Goal: Task Accomplishment & Management: Manage account settings

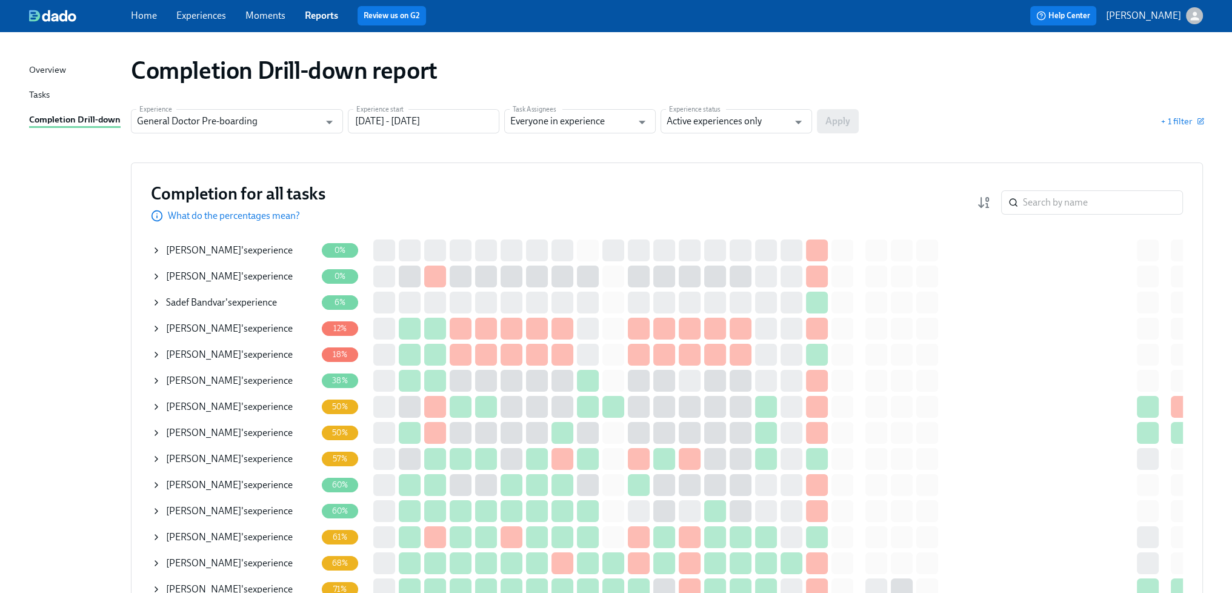
click at [244, 299] on div "[PERSON_NAME] 's experience" at bounding box center [221, 302] width 111 height 13
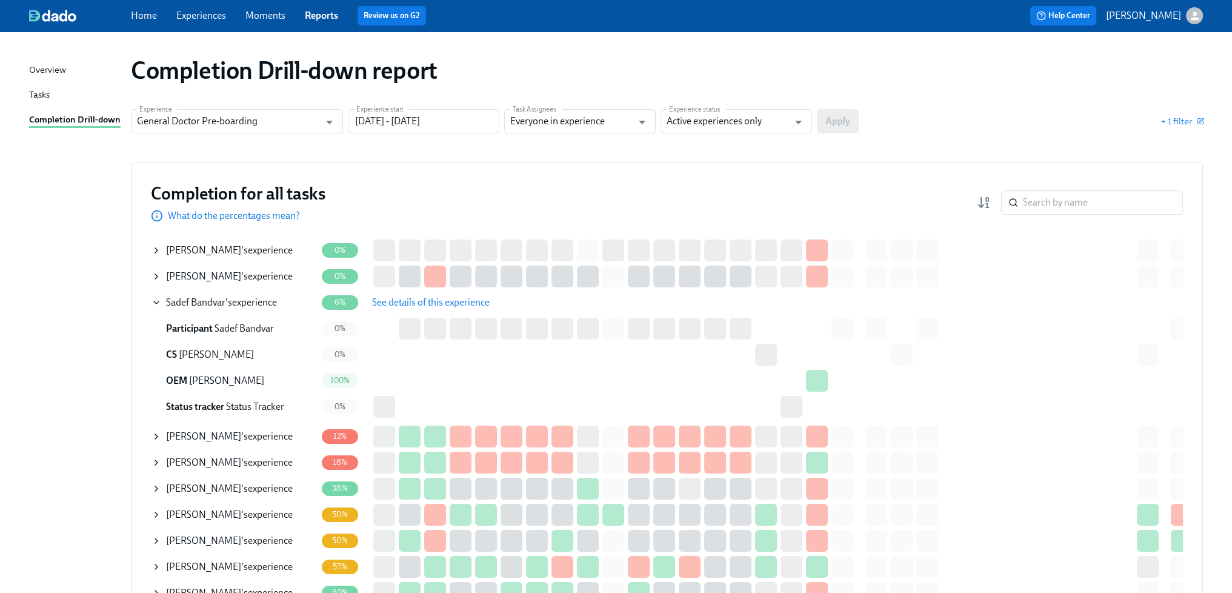
click at [416, 304] on span "See details of this experience" at bounding box center [431, 302] width 118 height 12
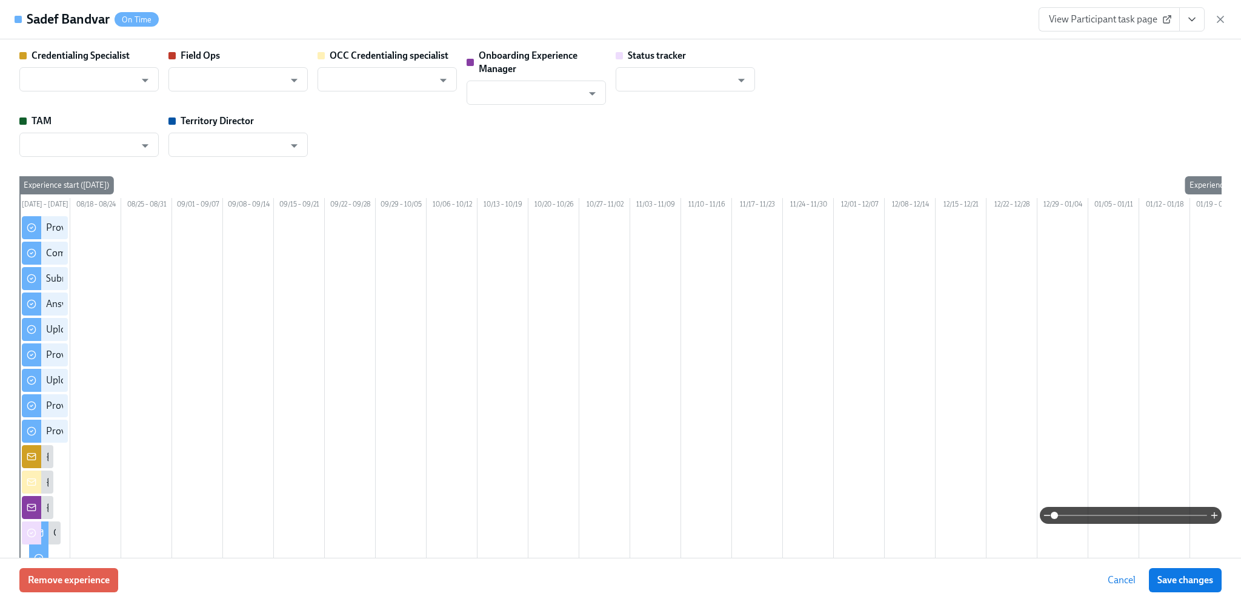
type input "[PERSON_NAME]"
type input "Danielle Doolan"
type input "Christine Cardamone"
type input "Rachel Wicklander"
type input "Status Tracker"
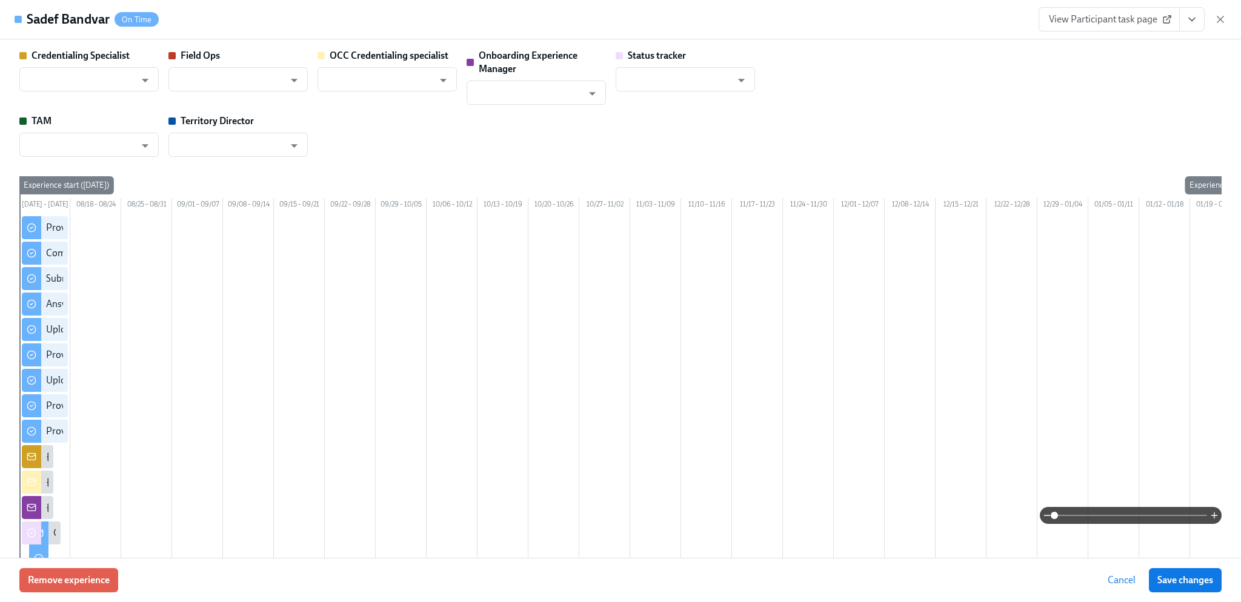
type input "Rachael Schneider"
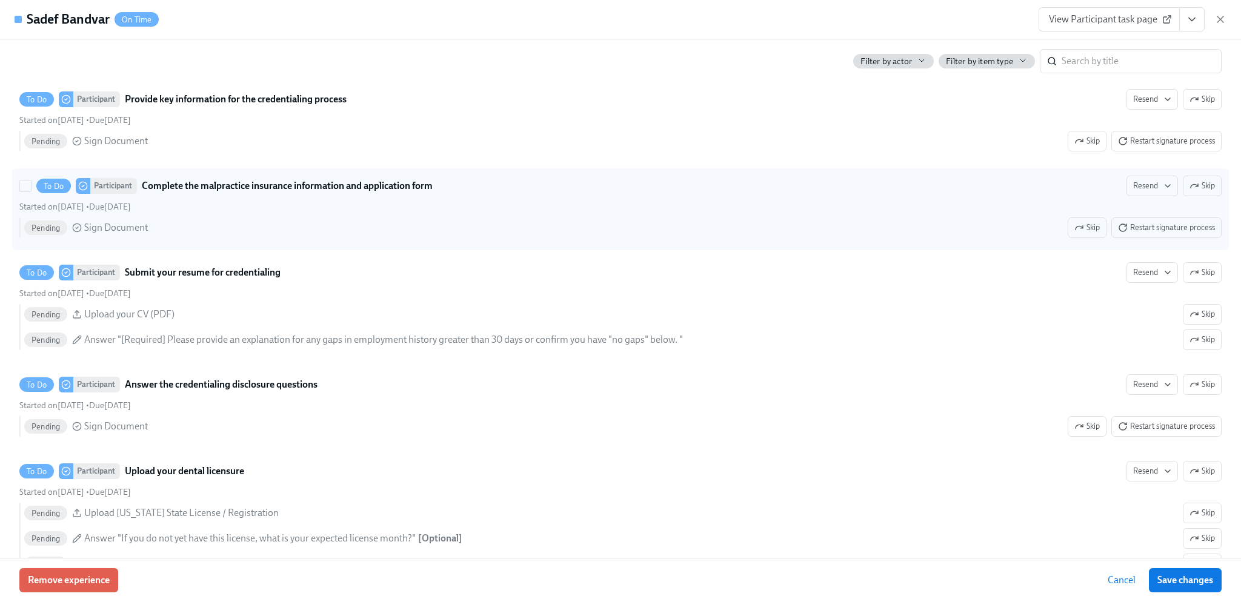
scroll to position [788, 0]
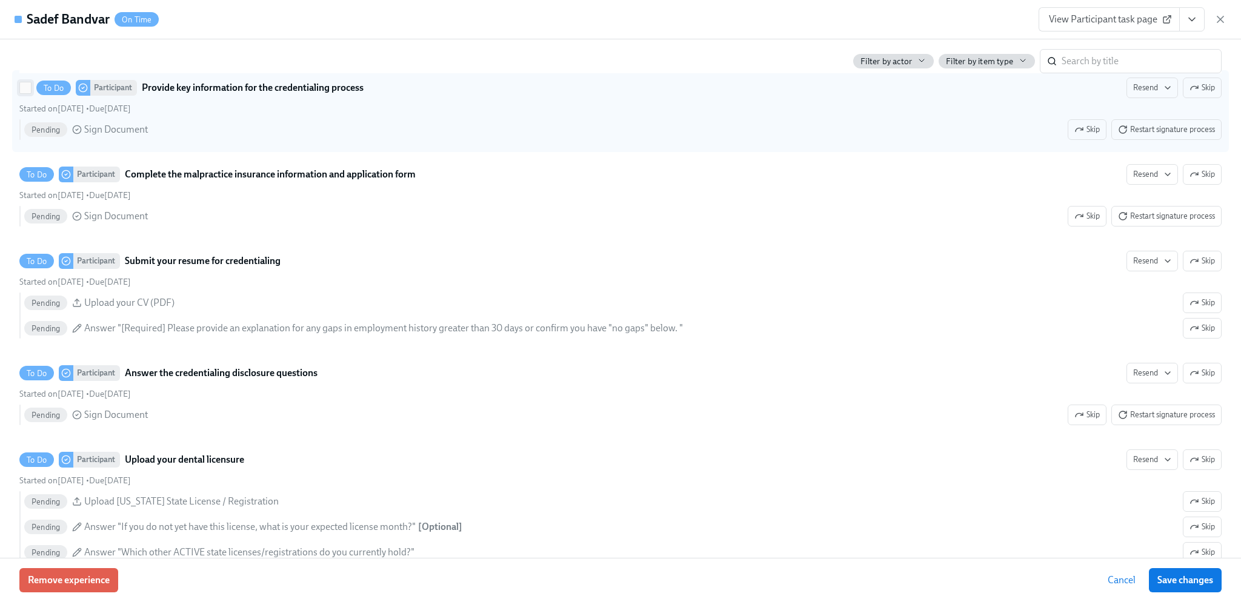
click at [25, 93] on input "To Do Participant Provide key information for the credentialing process Resend …" at bounding box center [25, 87] width 11 height 11
checkbox input "true"
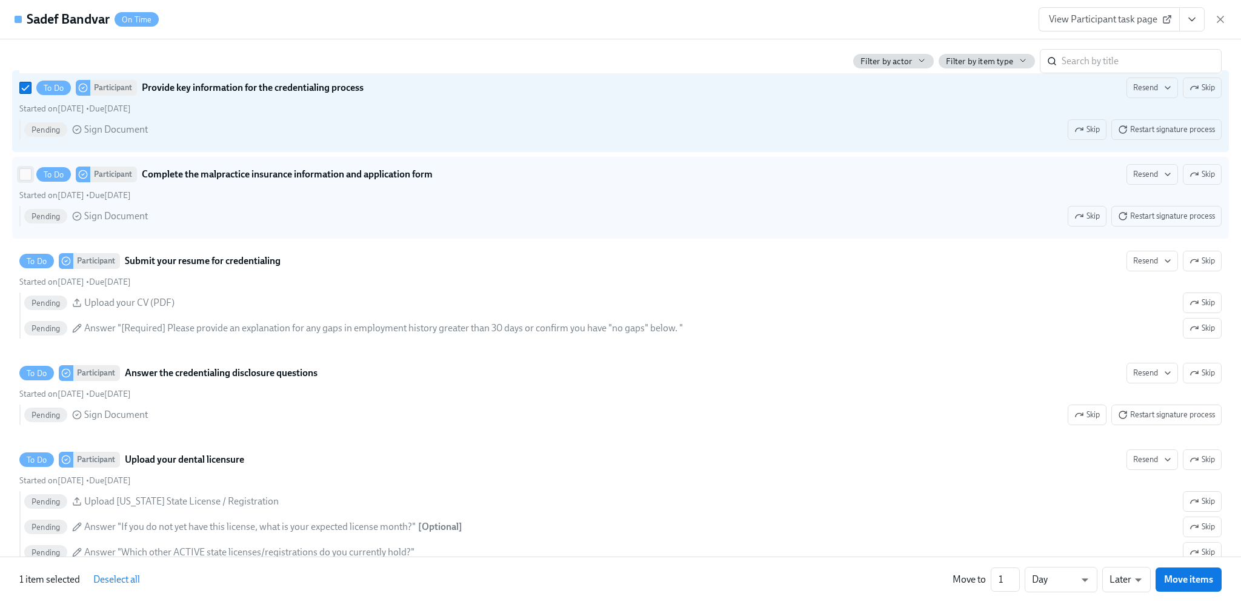
click at [24, 180] on input "To Do Participant Complete the malpractice insurance information and applicatio…" at bounding box center [25, 174] width 11 height 11
checkbox input "true"
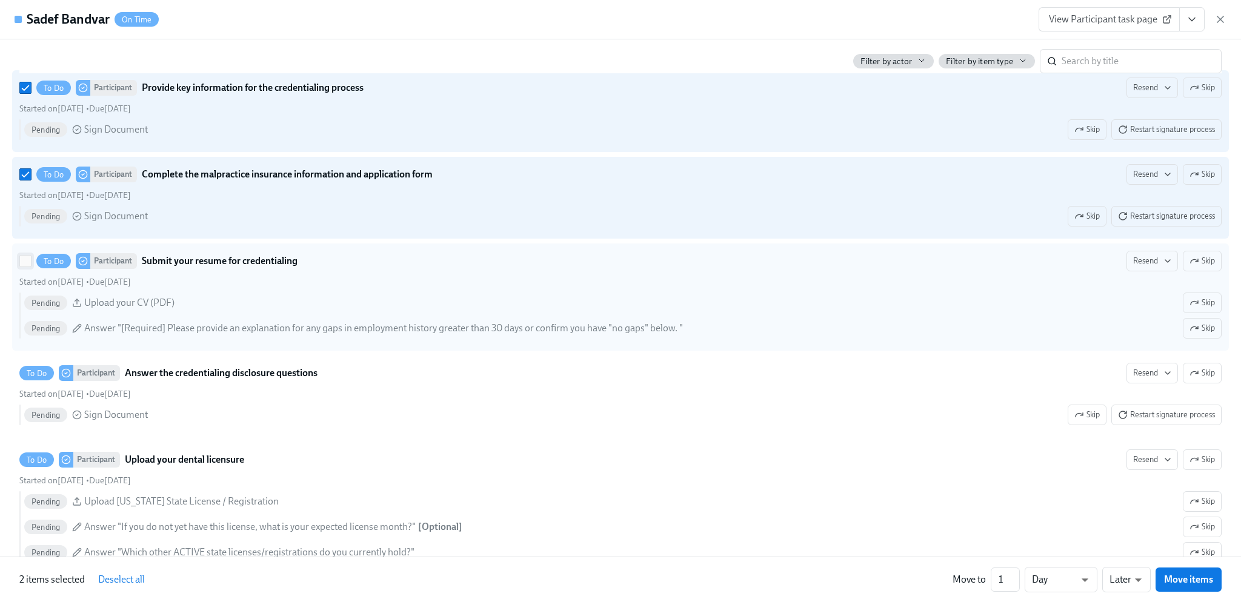
click at [21, 267] on input "To Do Participant Submit your resume for credentialing Resend Skip Started on A…" at bounding box center [25, 261] width 11 height 11
checkbox input "true"
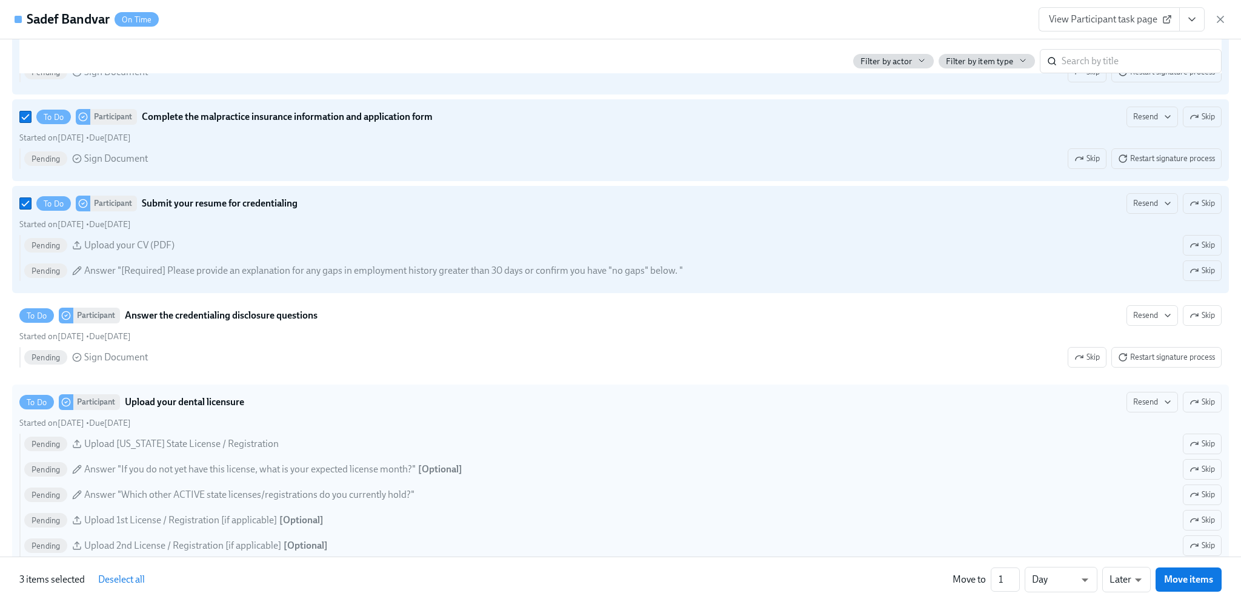
scroll to position [969, 0]
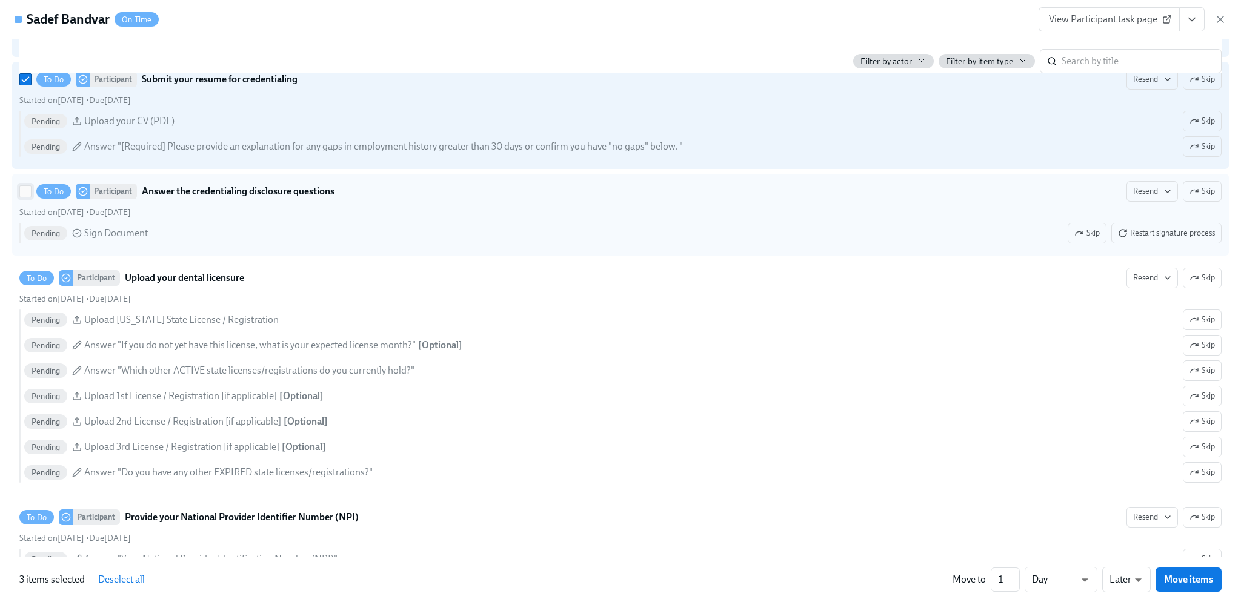
click at [22, 197] on input "To Do Participant Answer the credentialing disclosure questions Resend Skip Sta…" at bounding box center [25, 191] width 11 height 11
checkbox input "true"
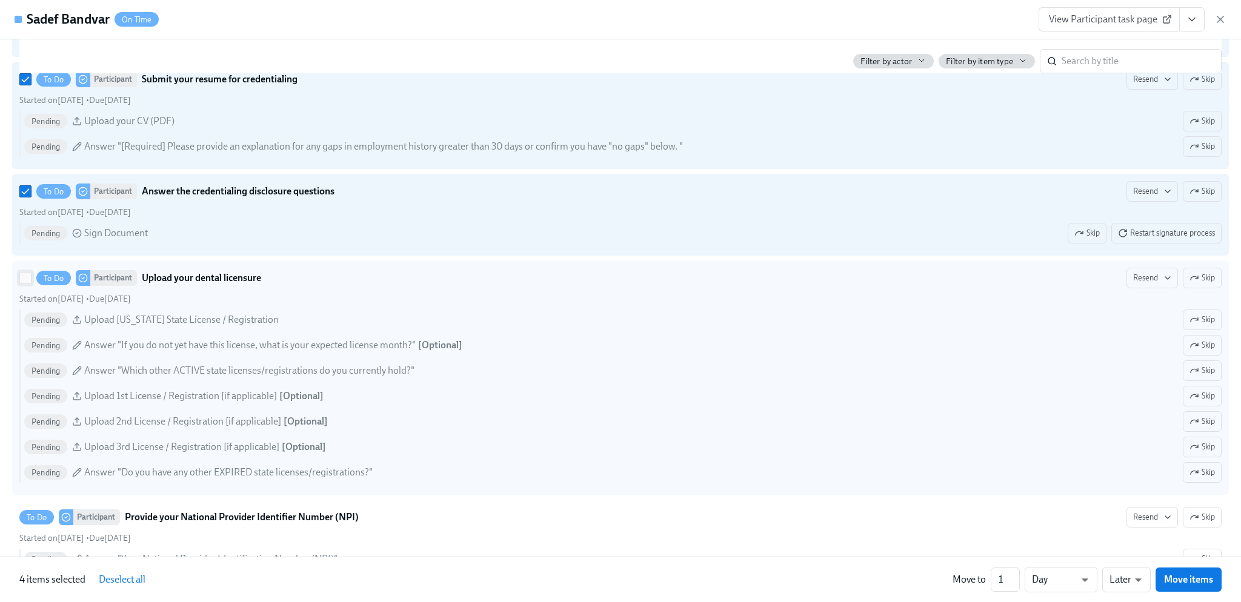
click at [22, 284] on input "To Do Participant Upload your dental licensure Resend Skip Started on August 11…" at bounding box center [25, 278] width 11 height 11
checkbox input "true"
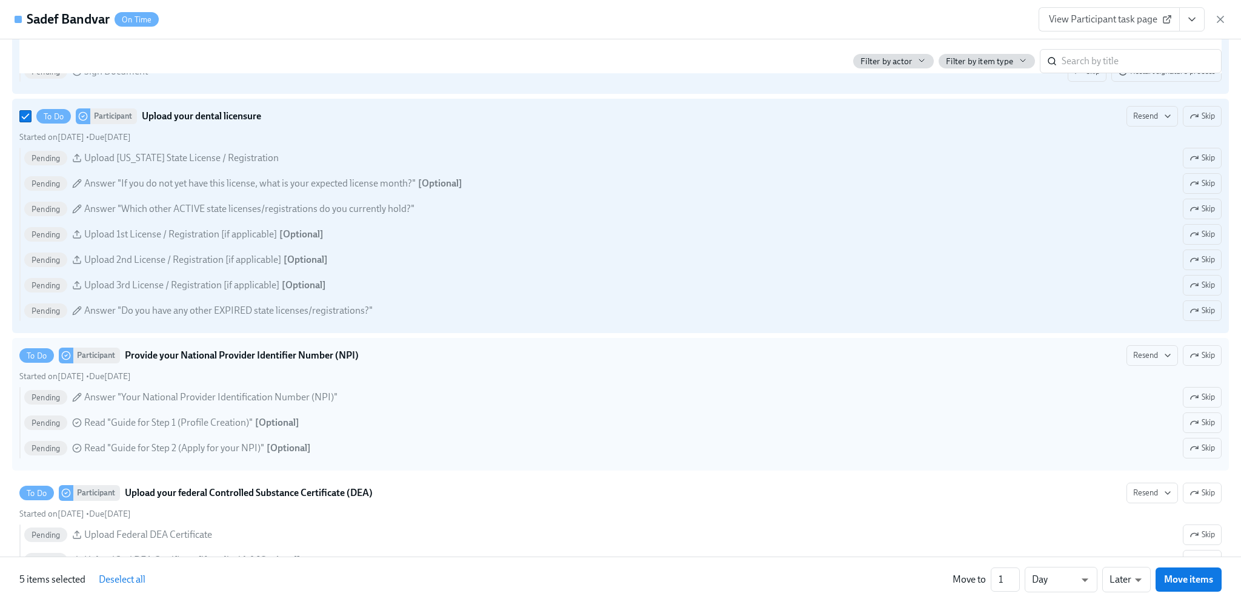
scroll to position [1212, 0]
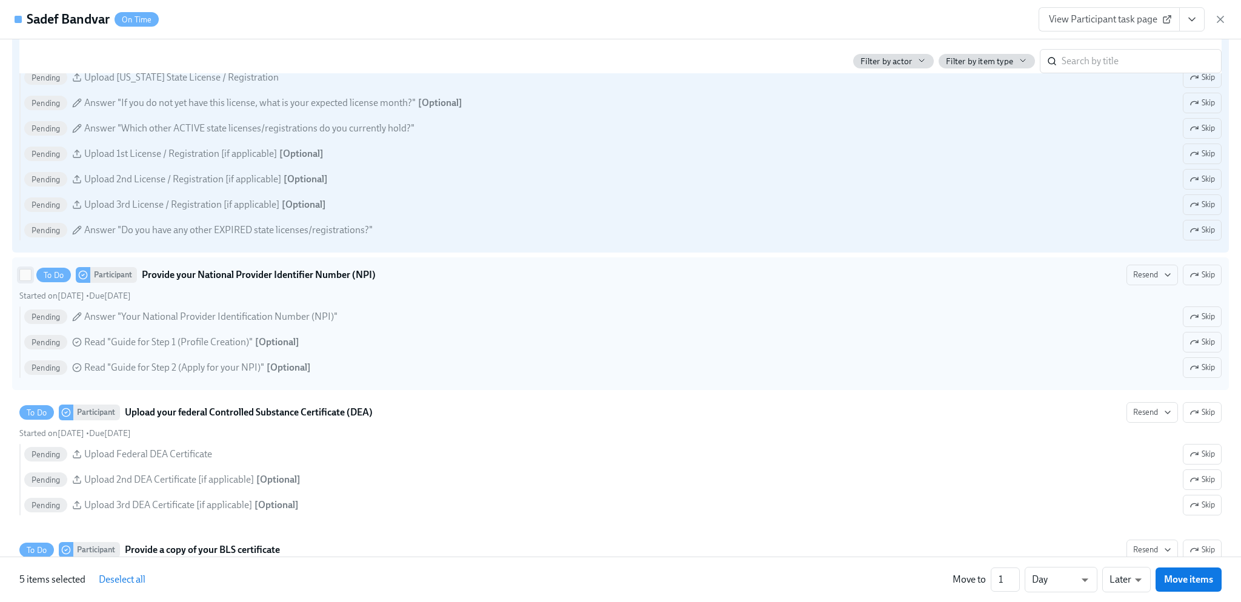
click at [25, 281] on input "To Do Participant Provide your National Provider Identifier Number (NPI) Resend…" at bounding box center [25, 275] width 11 height 11
checkbox input "true"
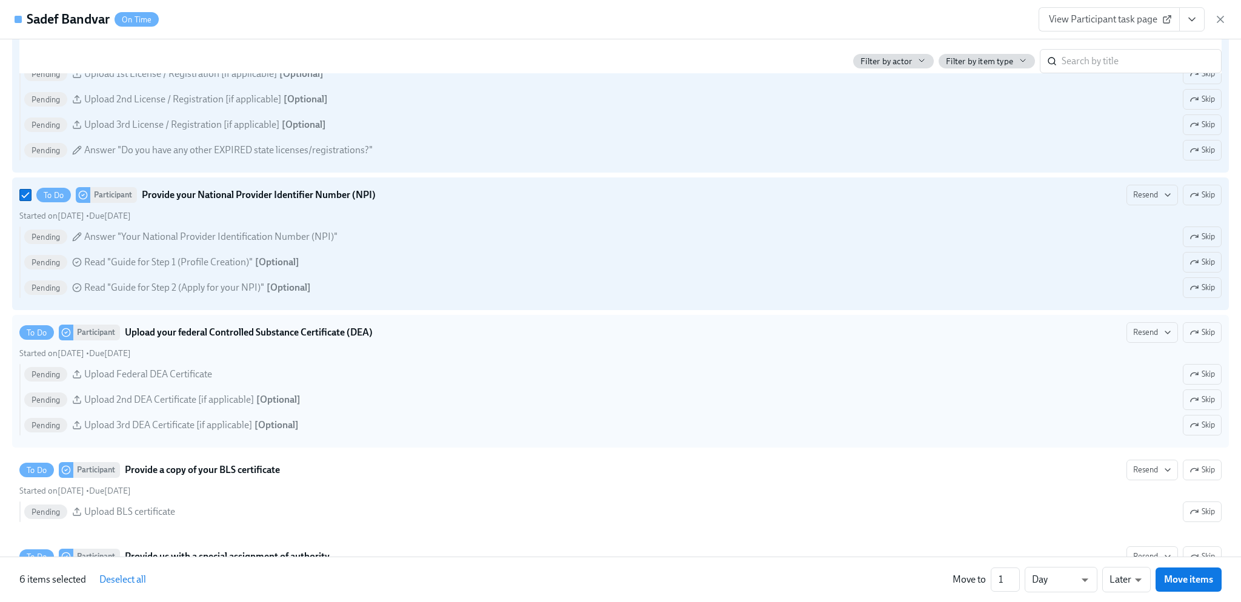
scroll to position [1394, 0]
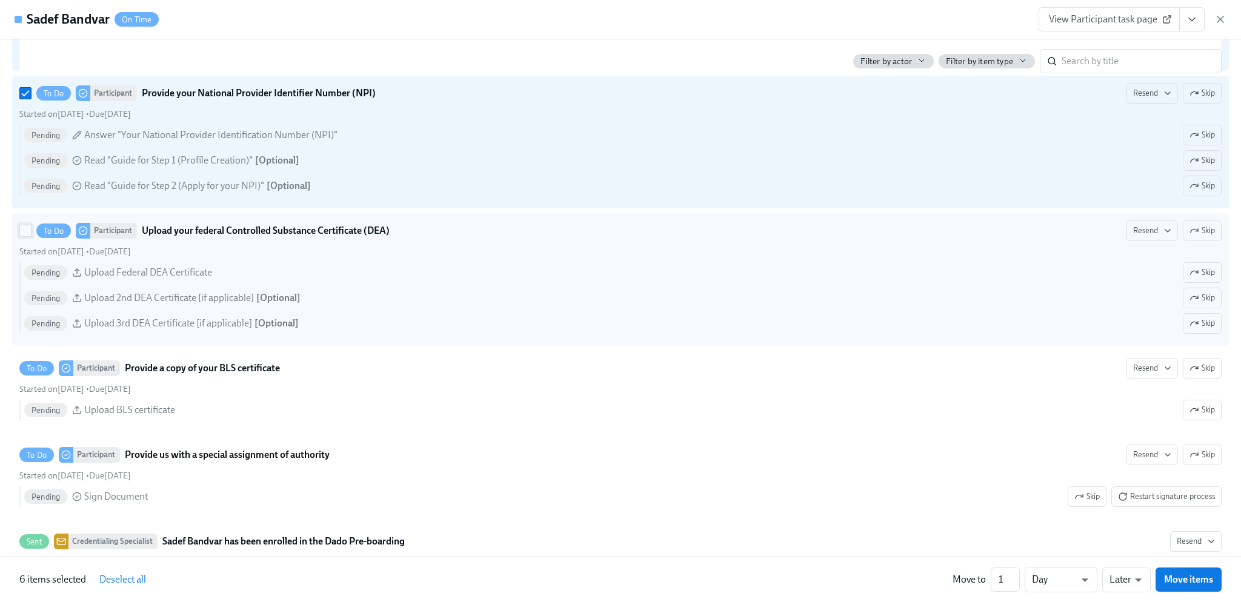
click at [27, 236] on input "To Do Participant Upload your federal Controlled Substance Certificate (DEA) Re…" at bounding box center [25, 230] width 11 height 11
checkbox input "true"
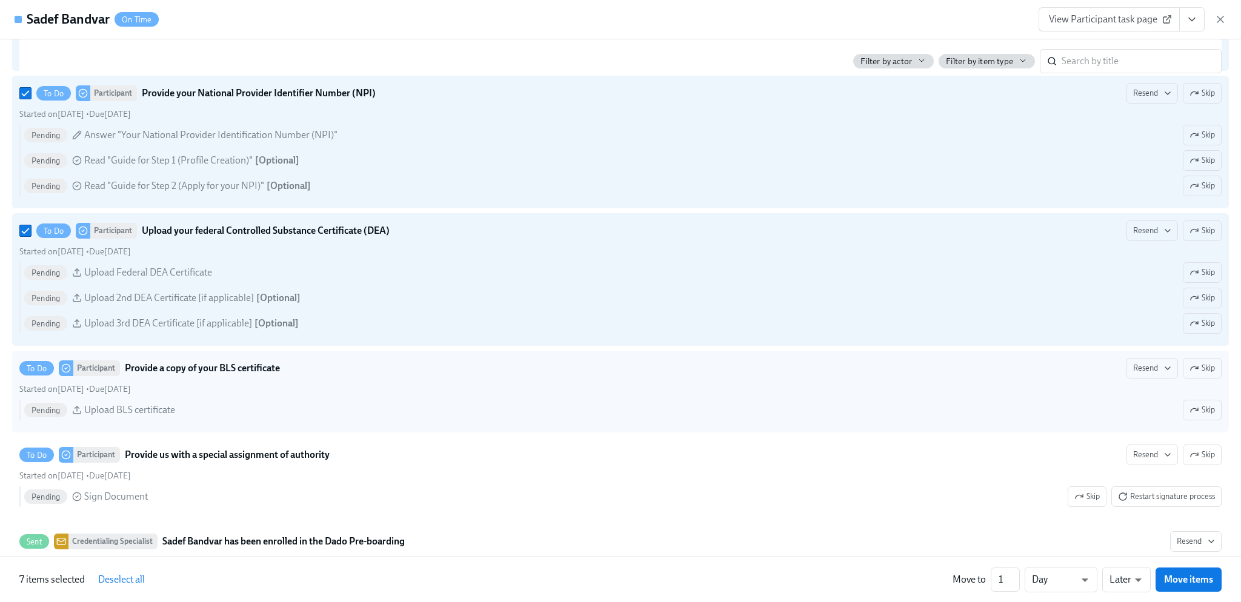
click at [24, 374] on input "To Do Participant Provide a copy of your BLS certificate Resend Skip Started on…" at bounding box center [25, 368] width 11 height 11
checkbox input "true"
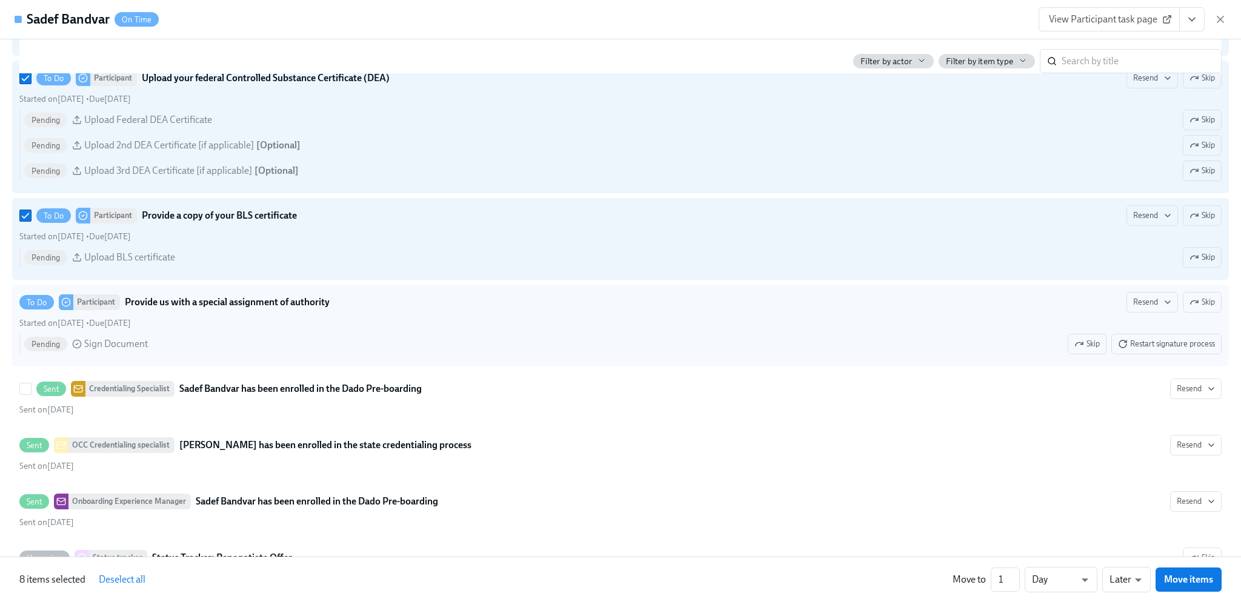
scroll to position [1575, 0]
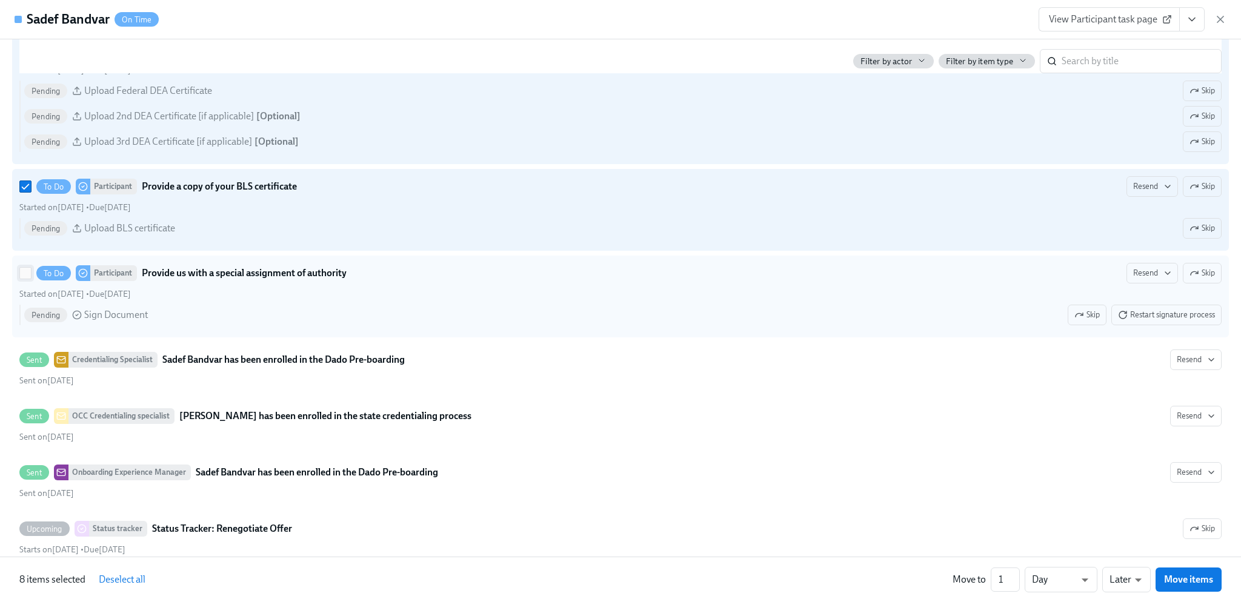
click at [26, 279] on input "To Do Participant Provide us with a special assignment of authority Resend Skip…" at bounding box center [25, 273] width 11 height 11
checkbox input "true"
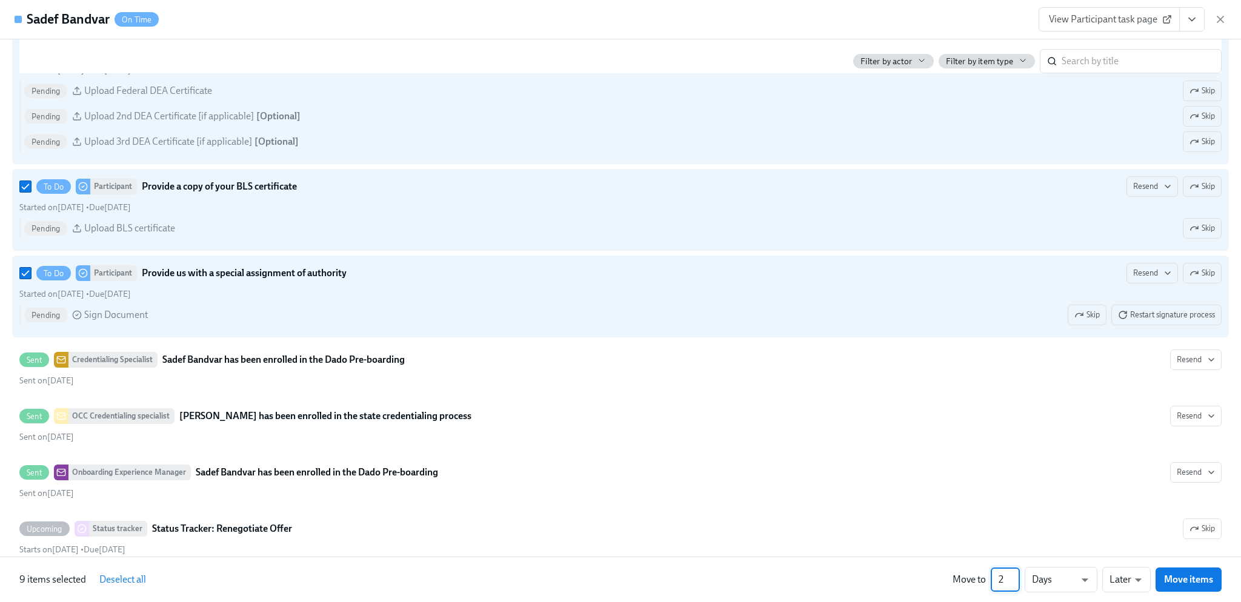
type input "2"
click at [1014, 578] on input "2" at bounding box center [1005, 580] width 29 height 24
click at [1075, 577] on li "Weeks" at bounding box center [1061, 577] width 73 height 21
type input "w"
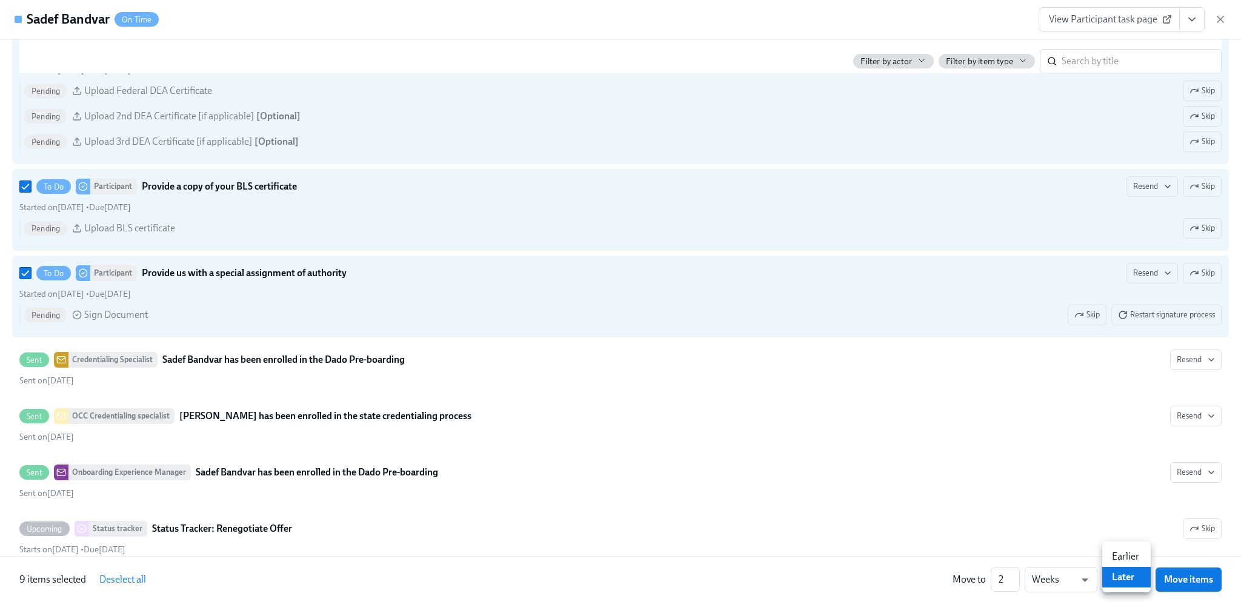
click at [1127, 550] on li "Earlier" at bounding box center [1126, 557] width 48 height 21
type input "earlier"
click at [1173, 574] on span "Move items" at bounding box center [1188, 580] width 49 height 12
checkbox input "false"
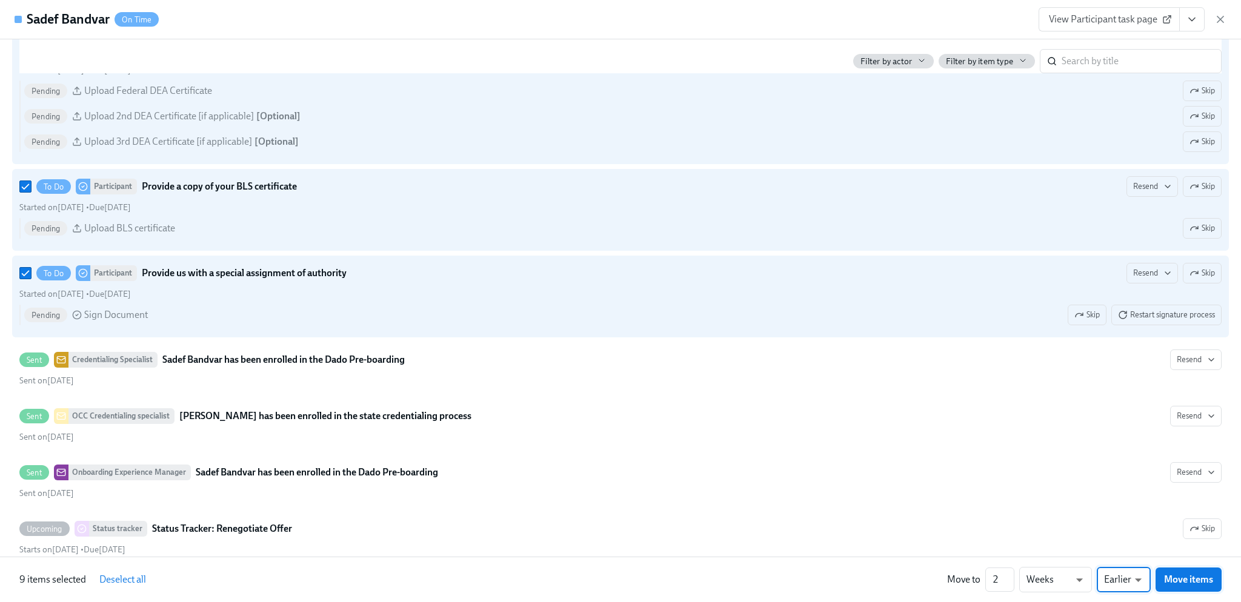
checkbox input "false"
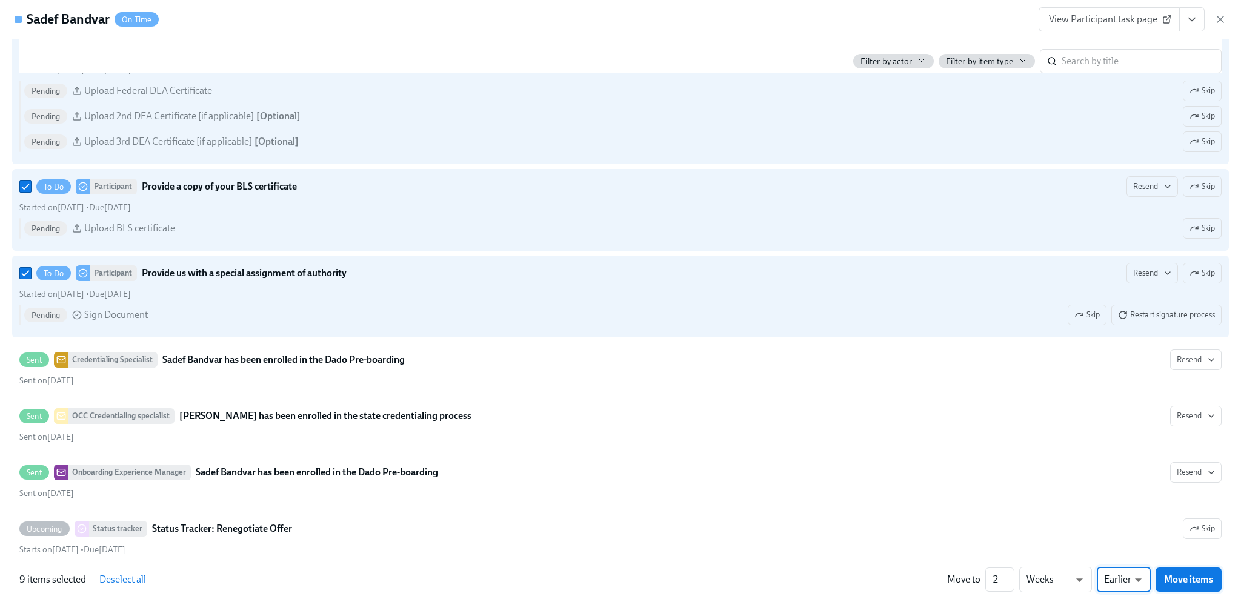
checkbox input "false"
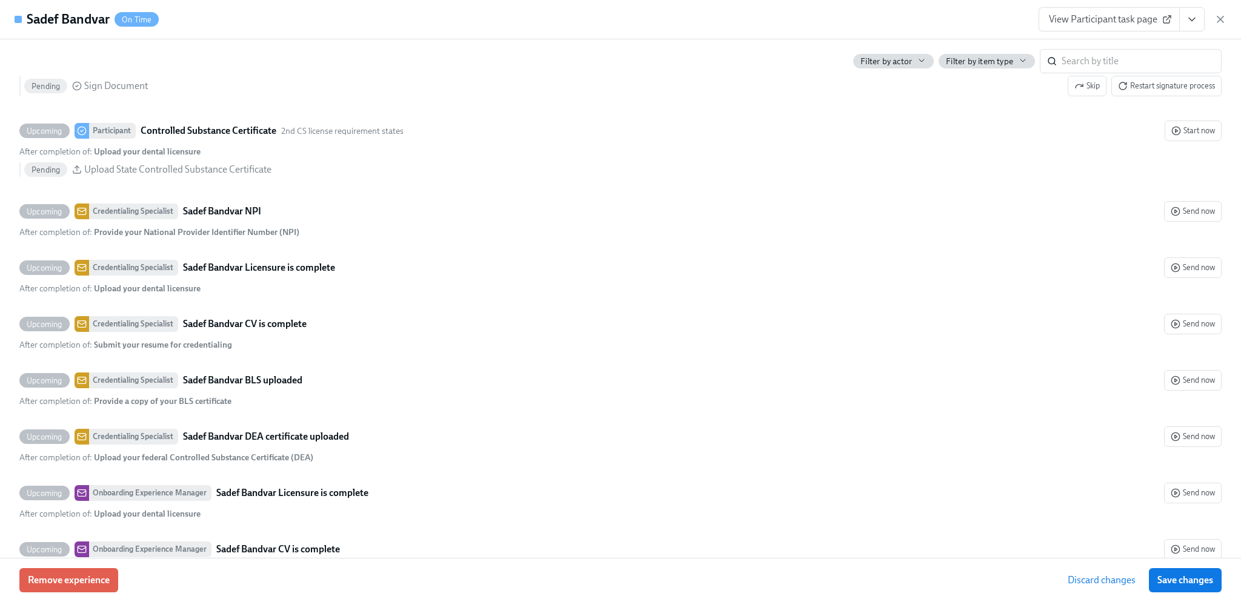
scroll to position [1346, 0]
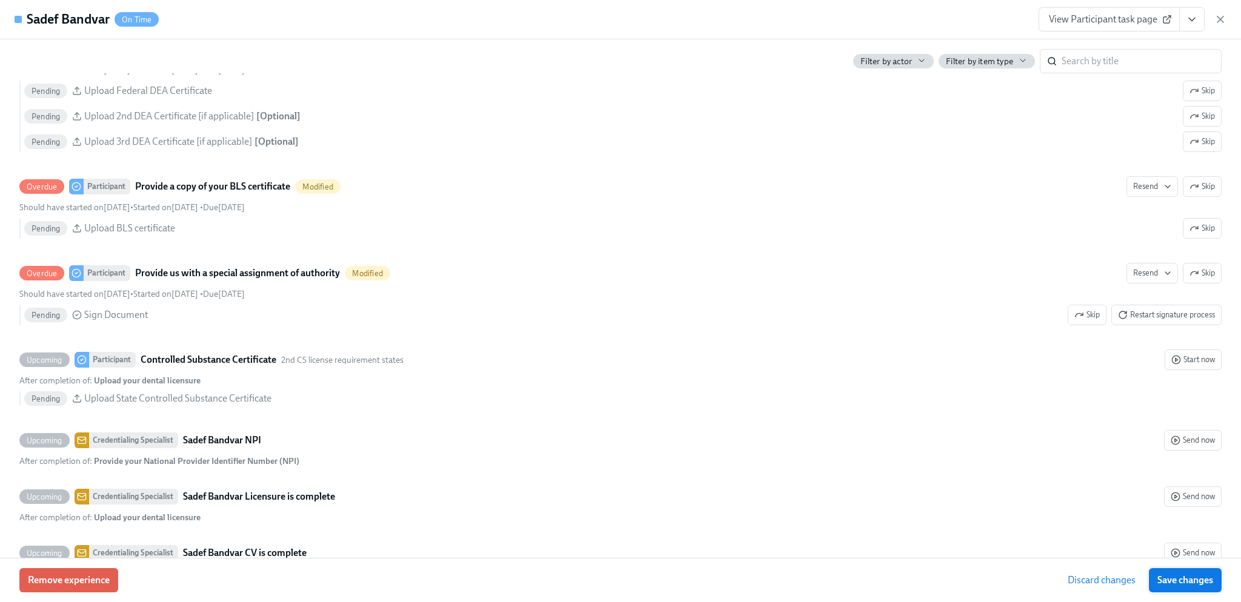
click at [1195, 575] on span "Save changes" at bounding box center [1185, 580] width 56 height 12
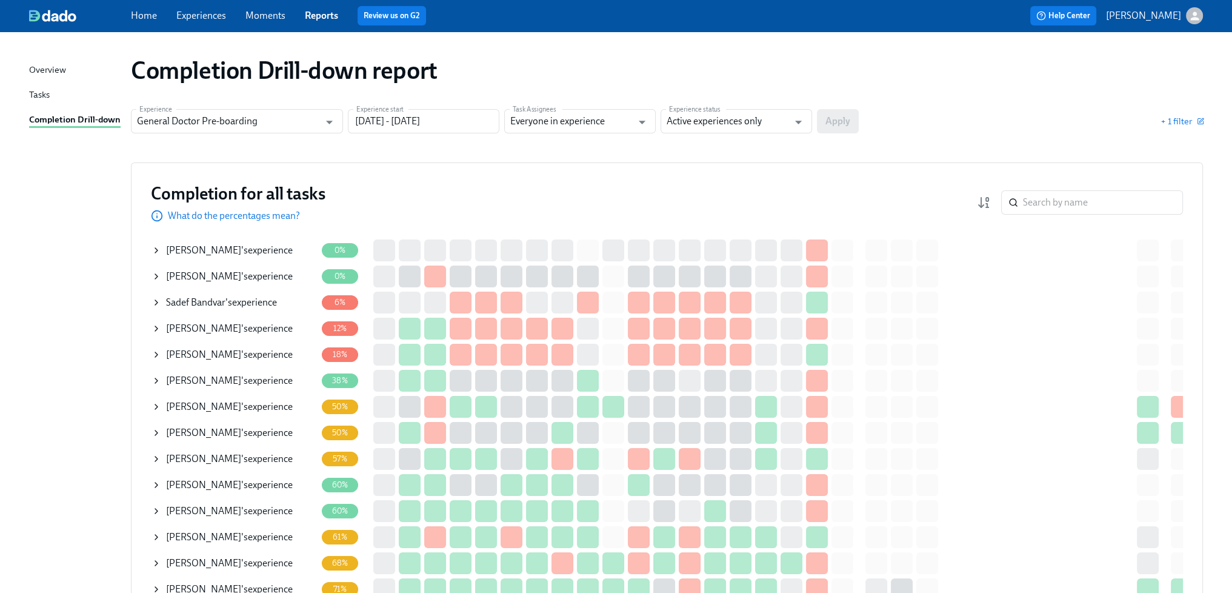
click at [242, 245] on div "[PERSON_NAME] 's experience" at bounding box center [229, 250] width 127 height 13
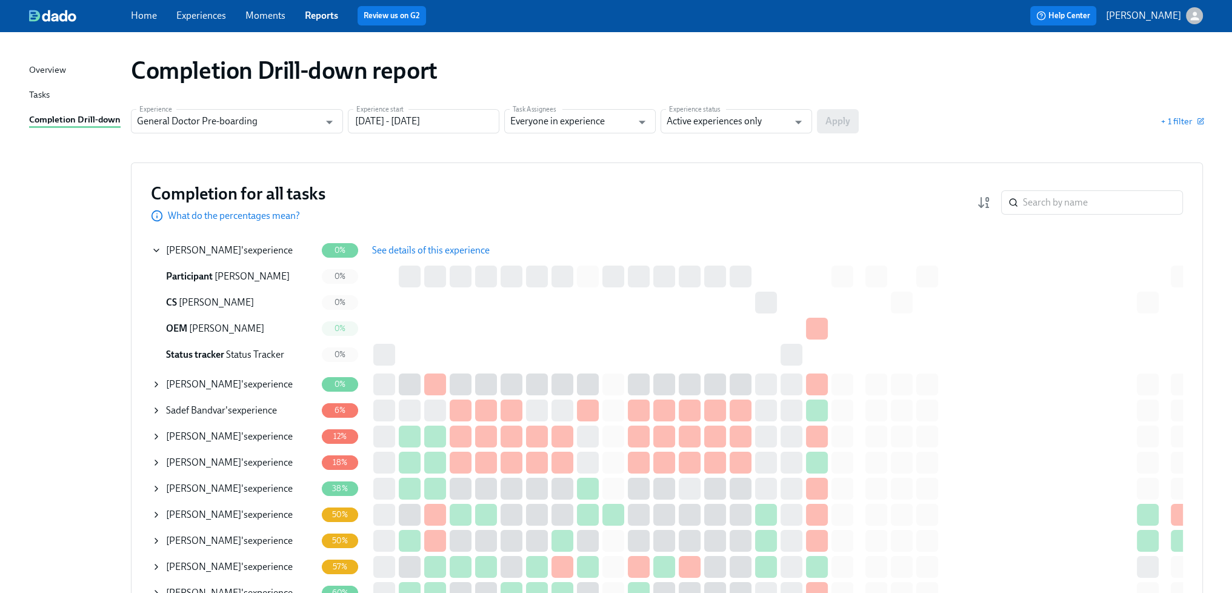
click at [402, 258] on button "See details of this experience" at bounding box center [431, 250] width 135 height 24
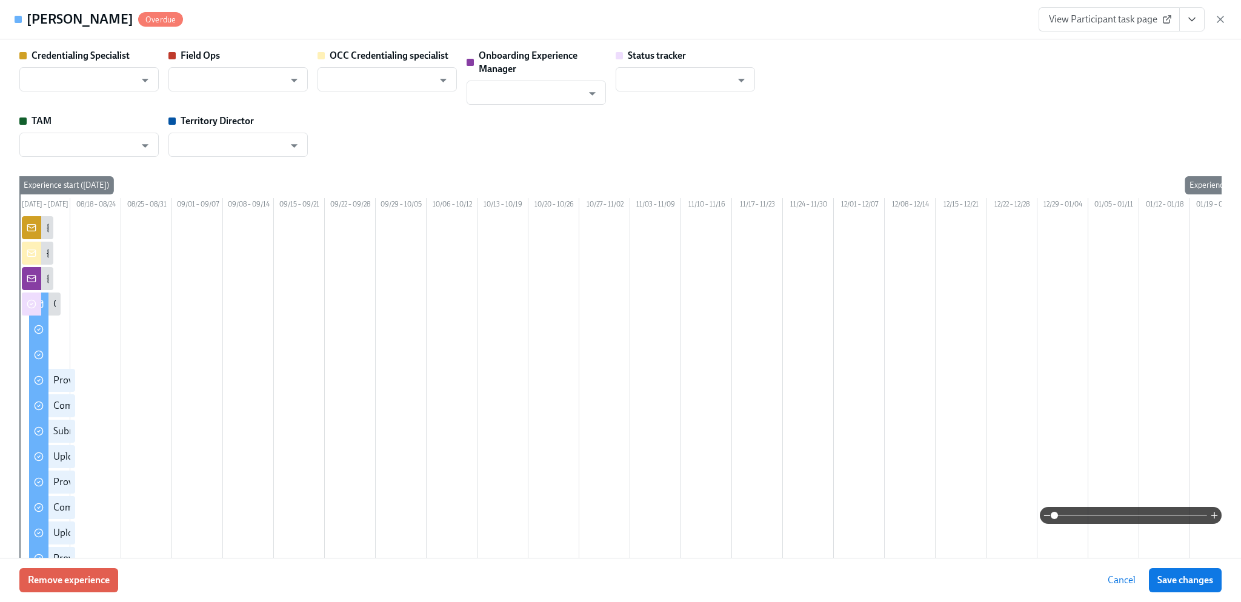
type input "[PERSON_NAME]"
type input "Status Tracker"
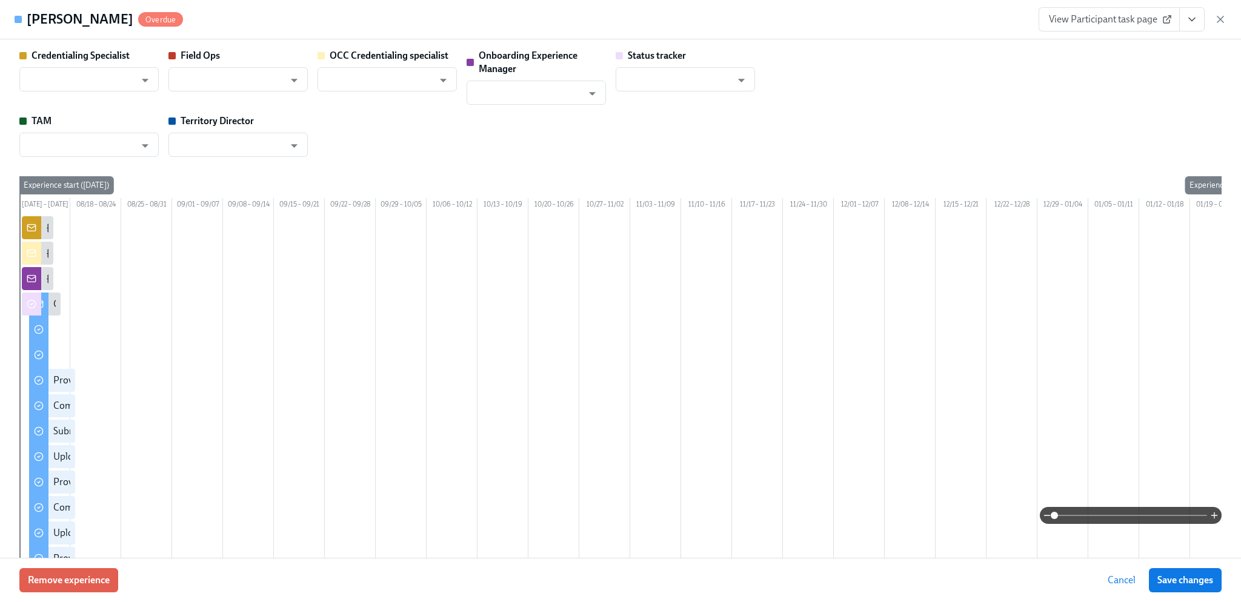
type input "[PERSON_NAME]"
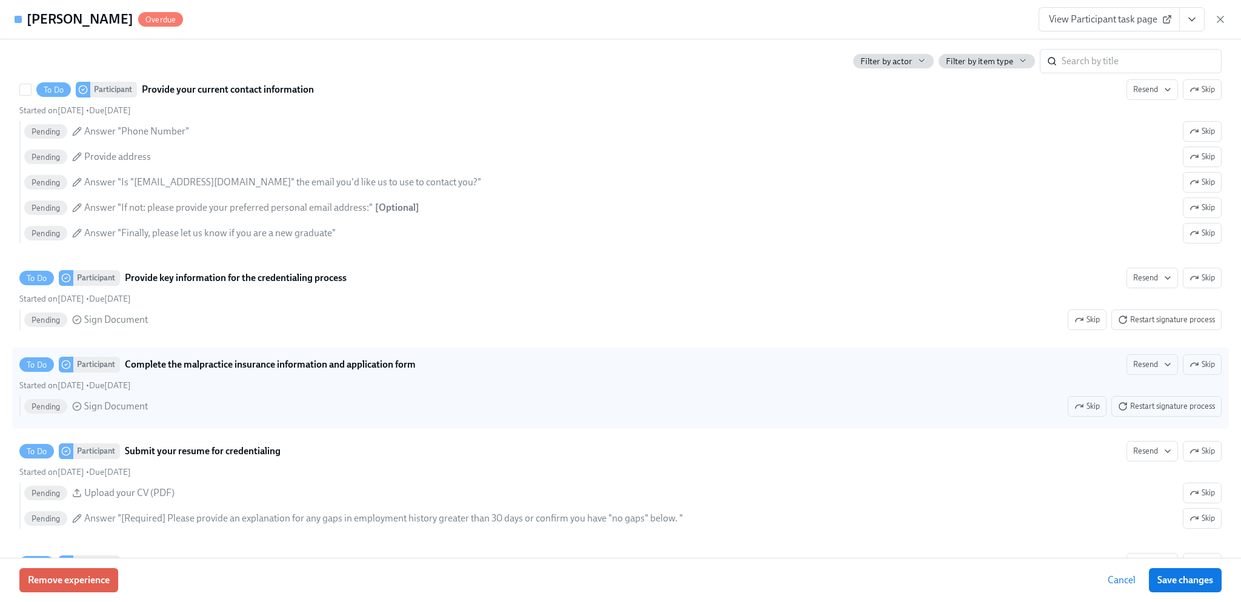
scroll to position [1515, 0]
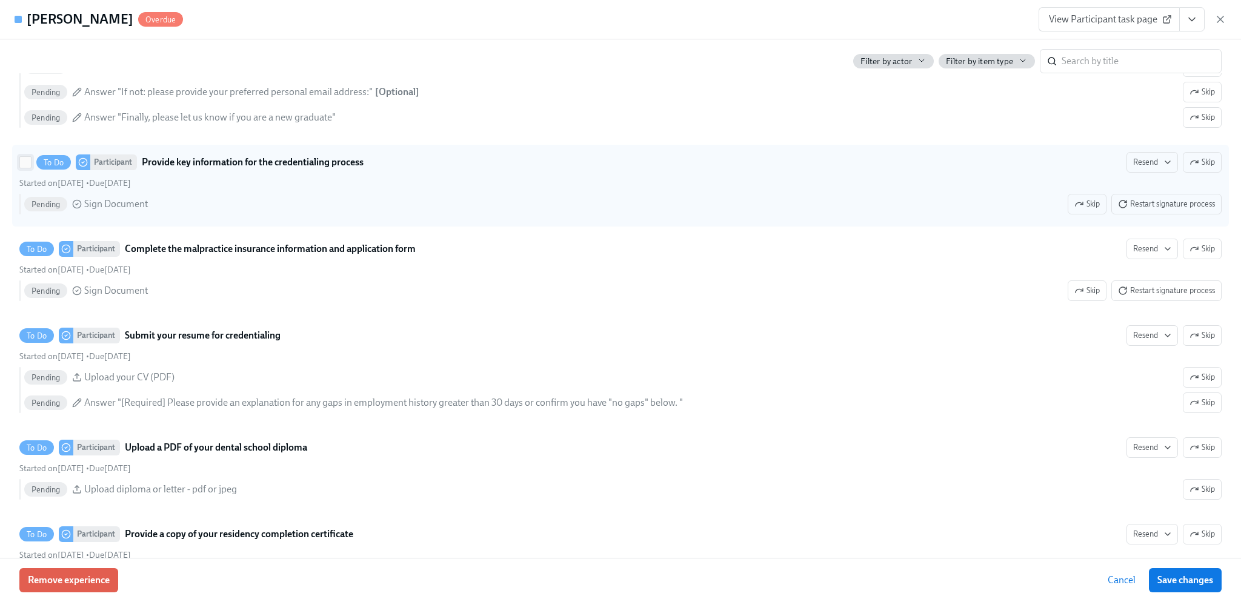
click at [28, 168] on input "To Do Participant Provide key information for the credentialing process Resend …" at bounding box center [25, 162] width 11 height 11
checkbox input "true"
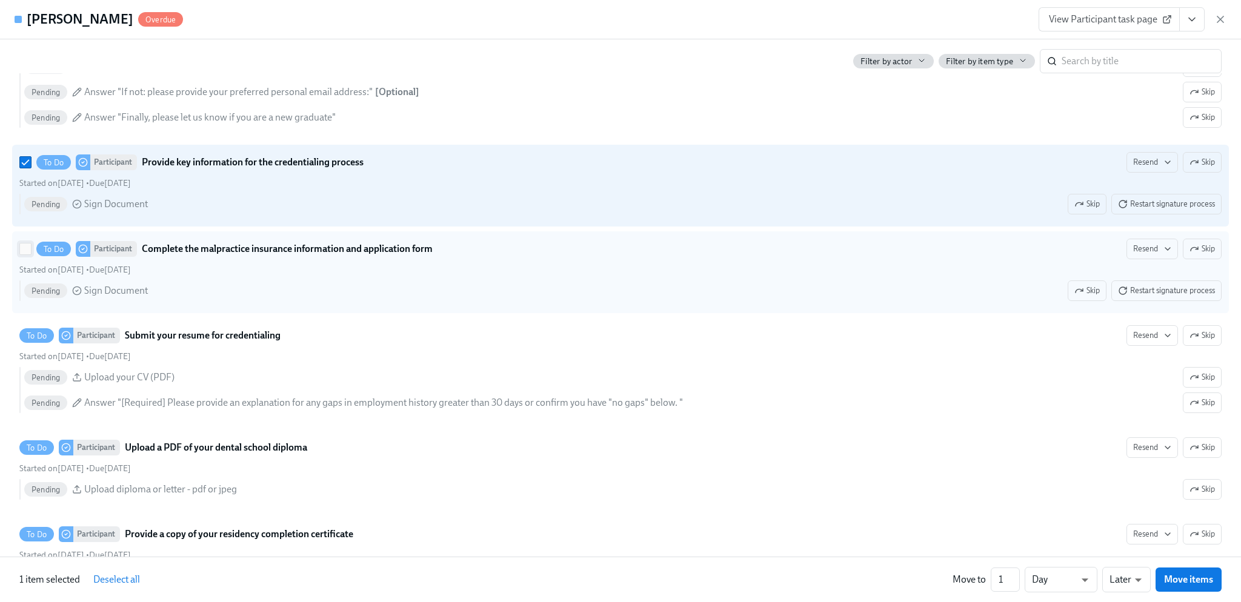
click at [22, 254] on input "To Do Participant Complete the malpractice insurance information and applicatio…" at bounding box center [25, 249] width 11 height 11
checkbox input "true"
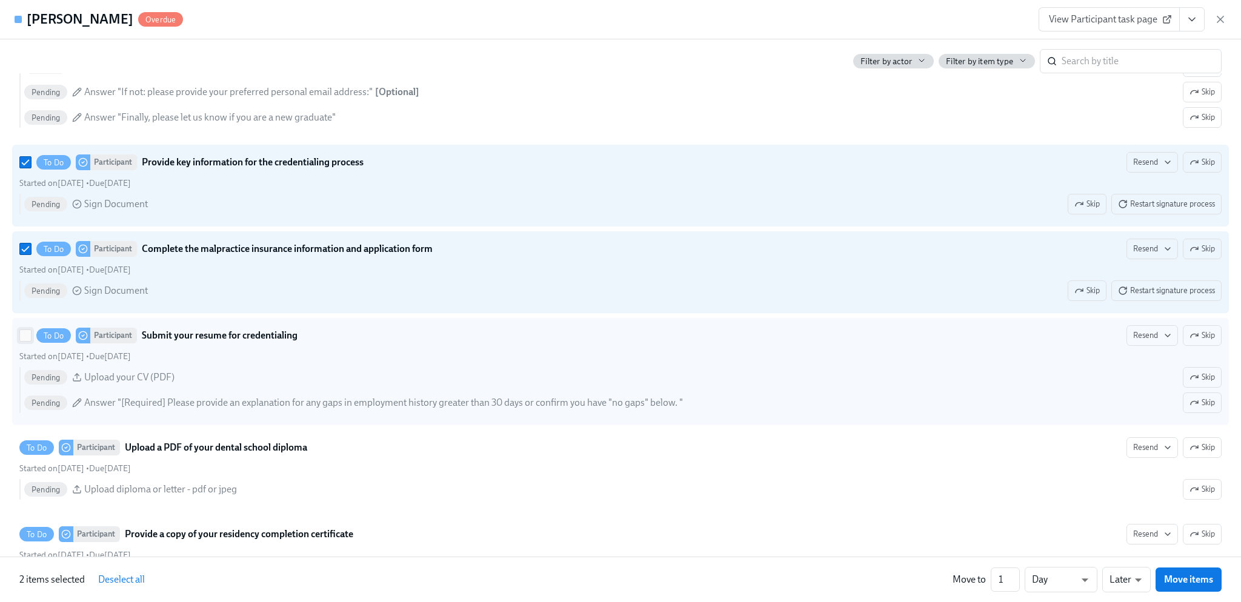
click at [19, 342] on span at bounding box center [25, 336] width 12 height 12
click at [20, 341] on input "To Do Participant Submit your resume for credentialing Resend Skip Started on […" at bounding box center [25, 335] width 11 height 11
checkbox input "true"
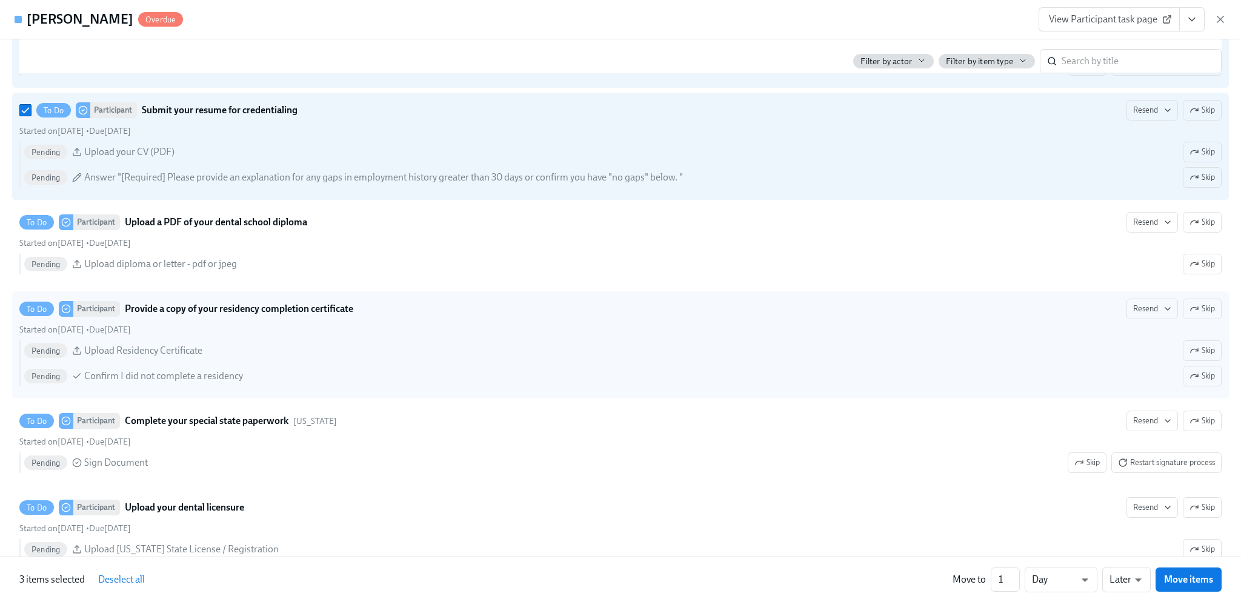
scroll to position [1757, 0]
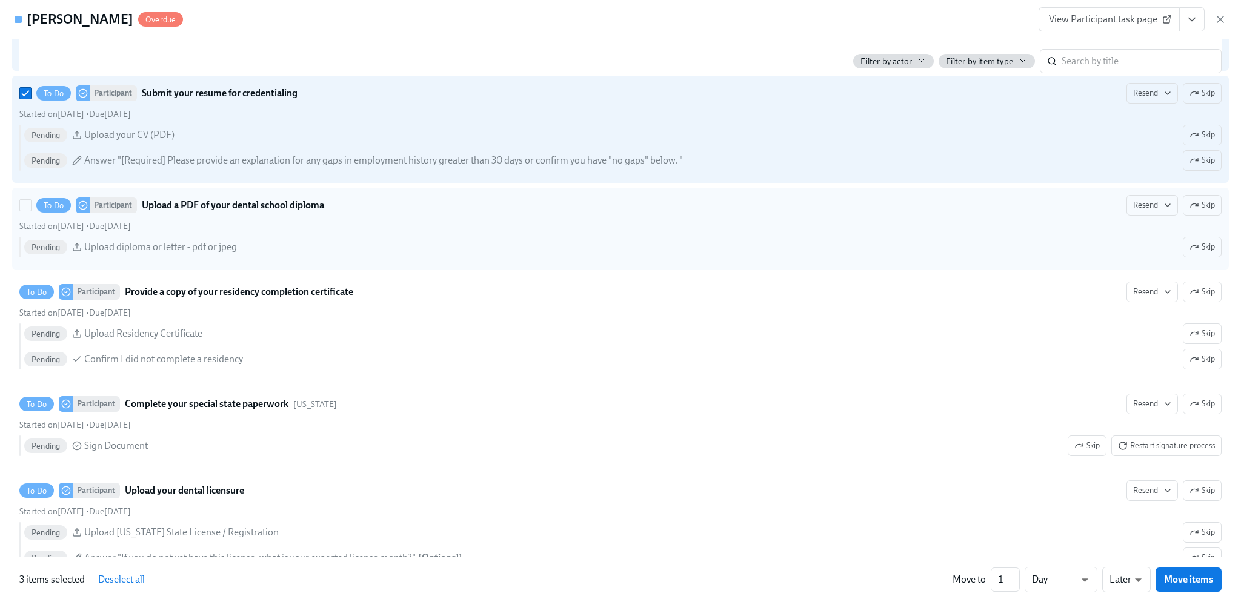
click at [27, 211] on span at bounding box center [25, 205] width 12 height 12
click at [27, 211] on input "To Do Participant Upload a PDF of your dental school diploma Resend Skip Starte…" at bounding box center [25, 205] width 11 height 11
checkbox input "true"
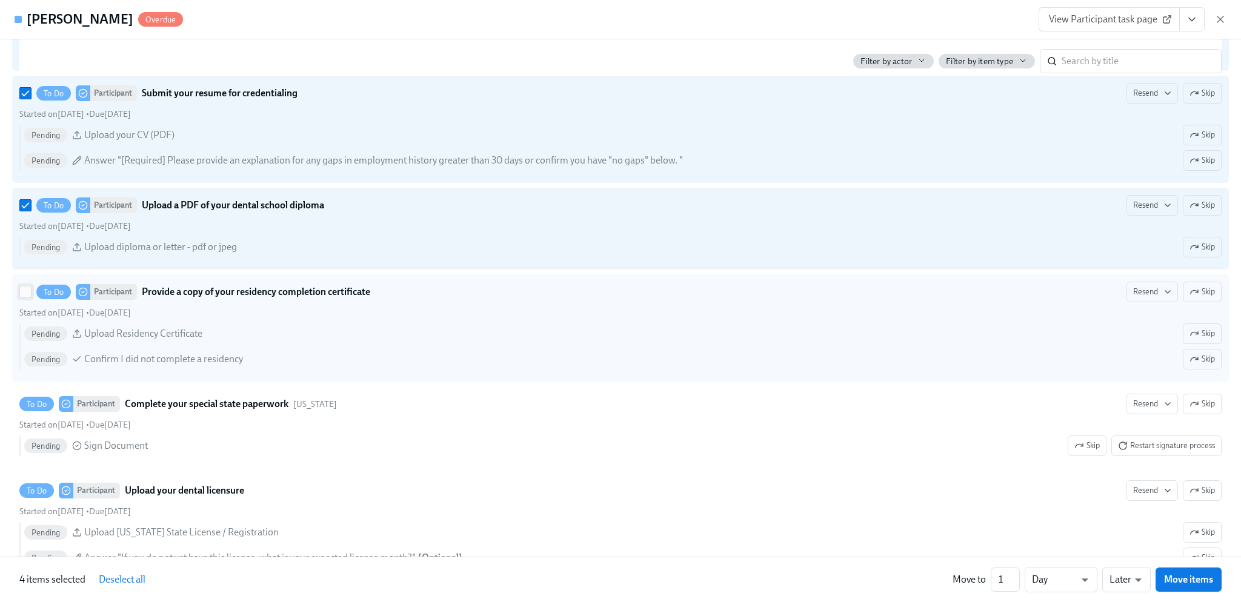
click at [24, 298] on input "To Do Participant Provide a copy of your residency completion certificate Resen…" at bounding box center [25, 292] width 11 height 11
checkbox input "true"
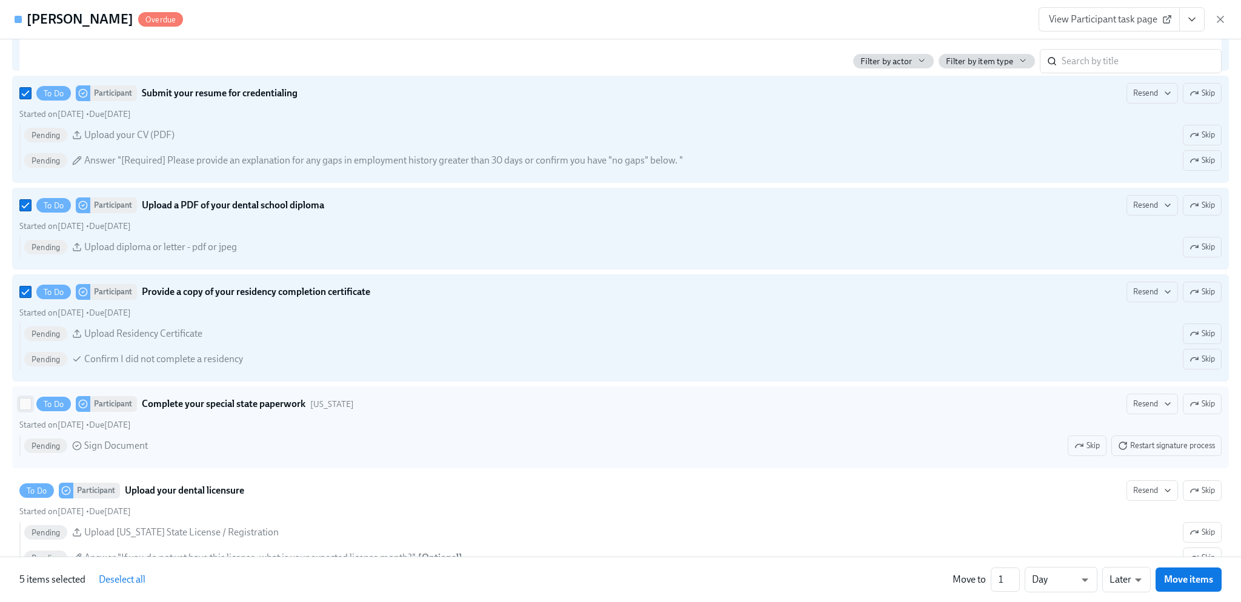
click at [24, 410] on input "To Do Participant Complete your special state paperwork [US_STATE] Resend Skip …" at bounding box center [25, 404] width 11 height 11
checkbox input "true"
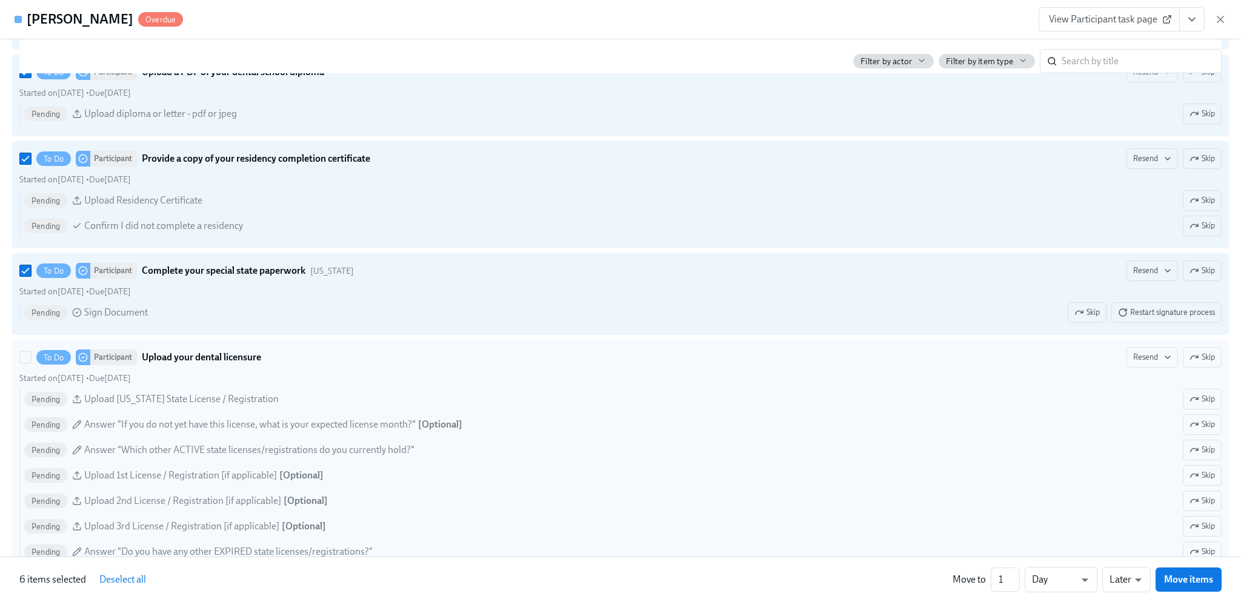
scroll to position [1939, 0]
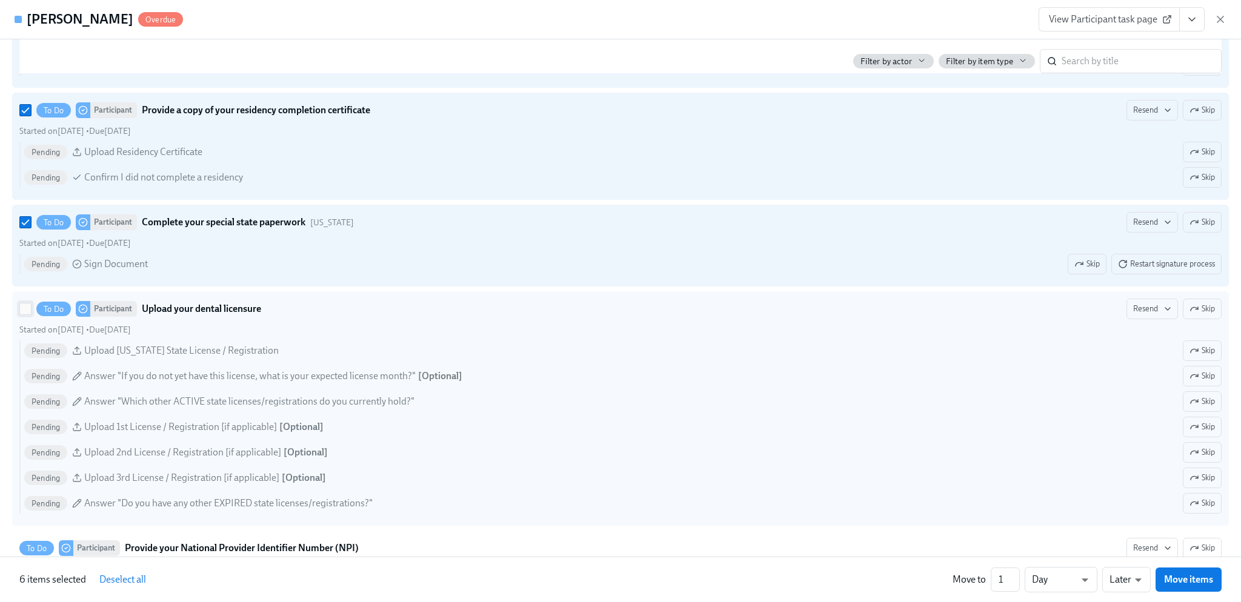
click at [25, 314] on input "To Do Participant Upload your dental licensure Resend Skip Started on [DATE] • …" at bounding box center [25, 309] width 11 height 11
checkbox input "true"
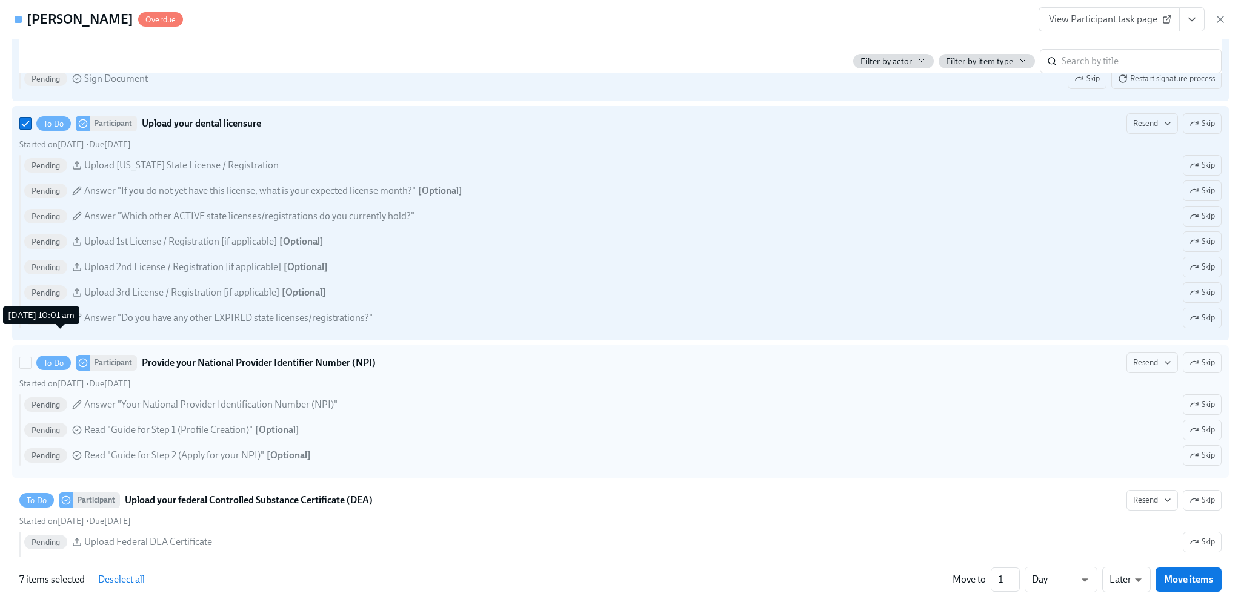
scroll to position [2181, 0]
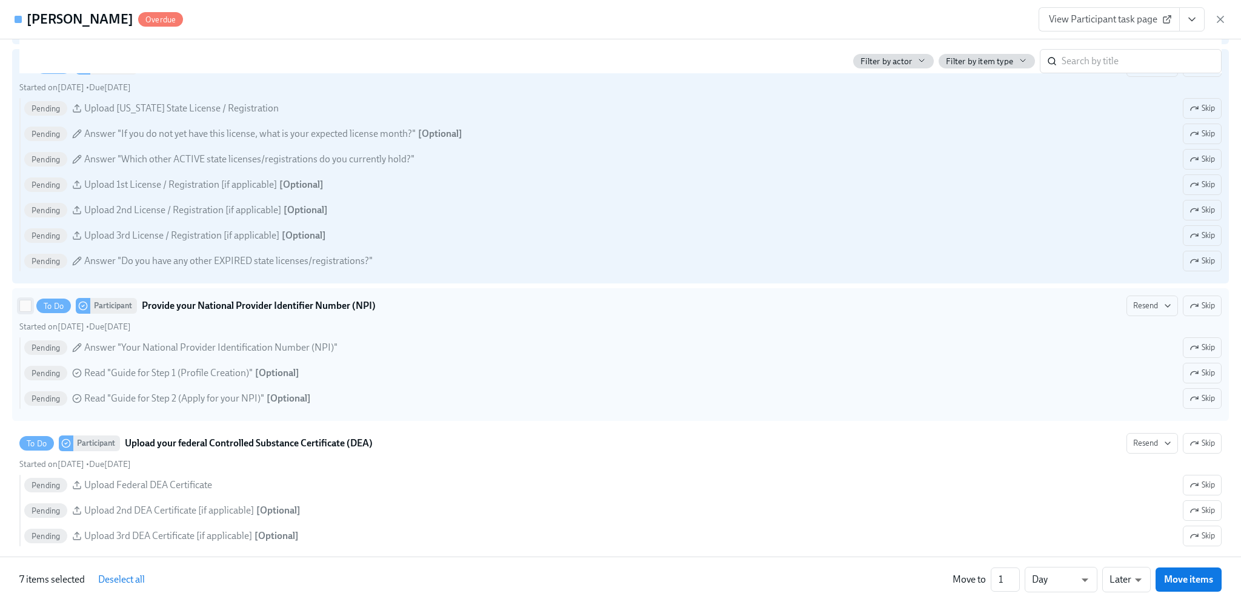
click at [28, 311] on input "To Do Participant Provide your National Provider Identifier Number (NPI) Resend…" at bounding box center [25, 306] width 11 height 11
checkbox input "true"
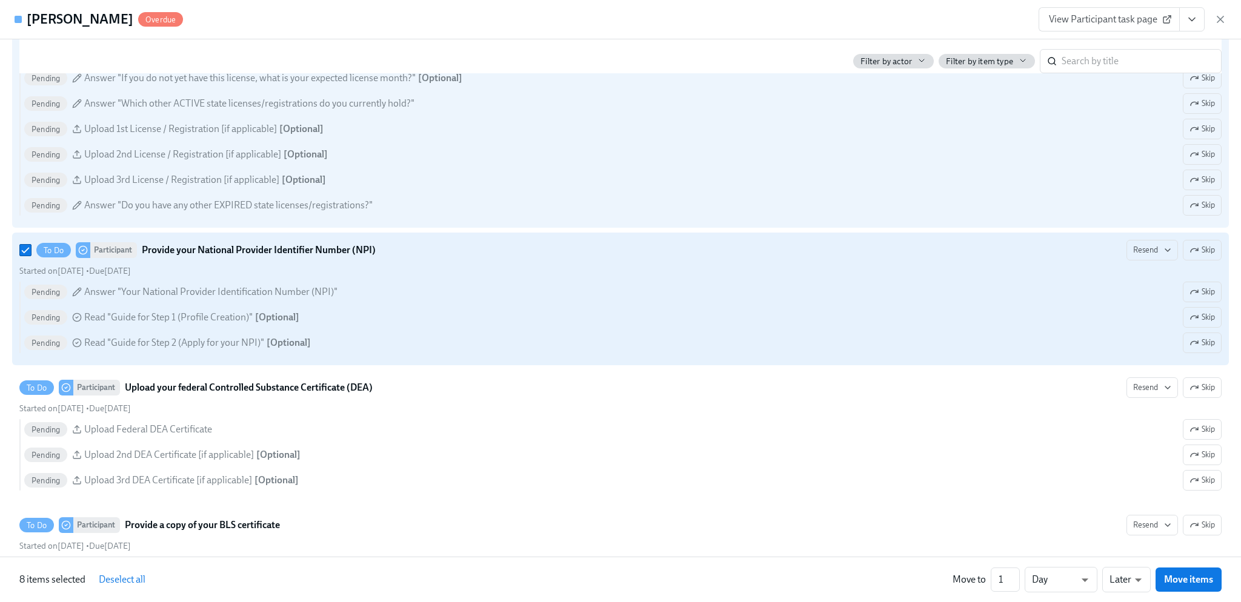
scroll to position [2303, 0]
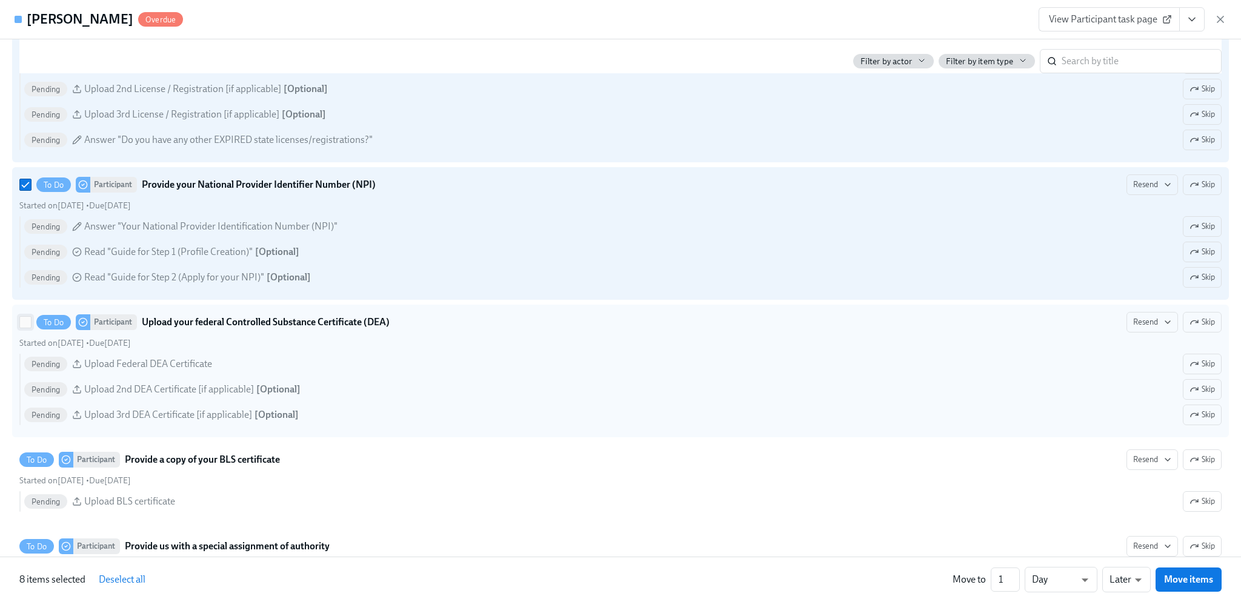
click at [26, 328] on input "To Do Participant Upload your federal Controlled Substance Certificate (DEA) Re…" at bounding box center [25, 322] width 11 height 11
checkbox input "true"
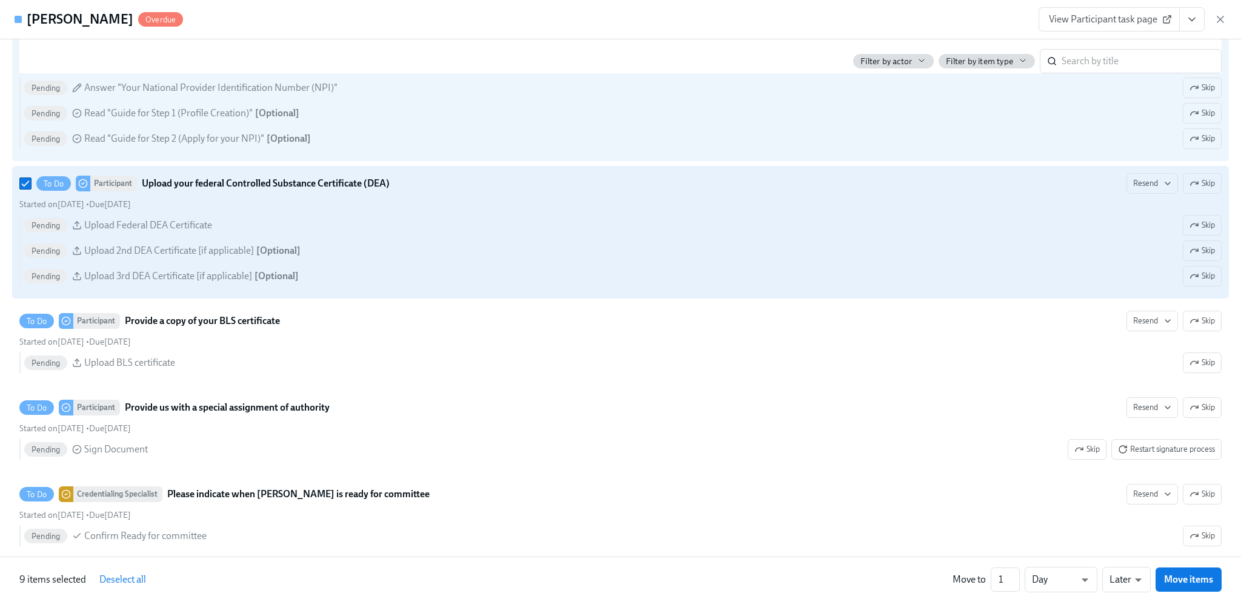
scroll to position [2484, 0]
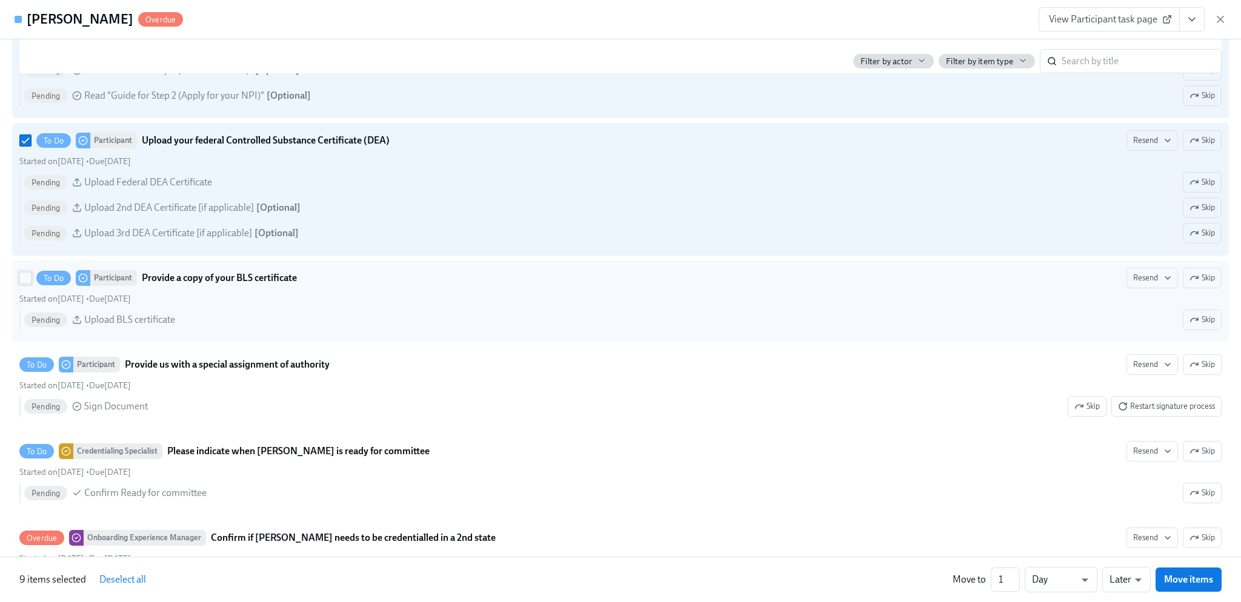
click at [27, 284] on input "To Do Participant Provide a copy of your BLS certificate Resend Skip Started on…" at bounding box center [25, 278] width 11 height 11
checkbox input "true"
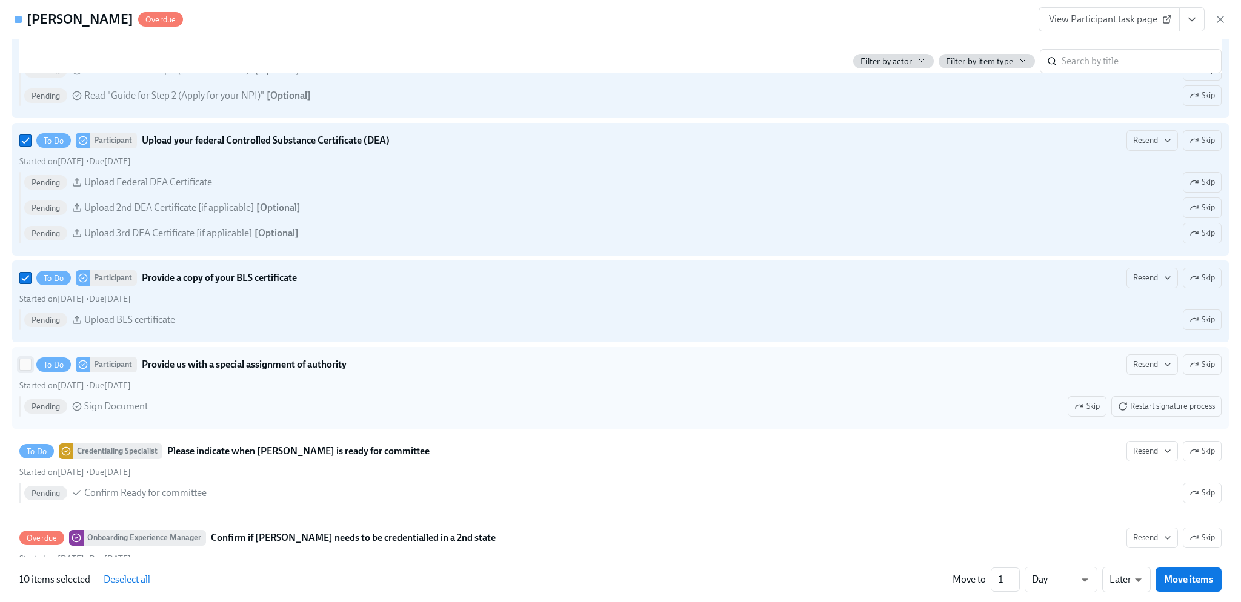
click at [24, 370] on input "To Do Participant Provide us with a special assignment of authority Resend Skip…" at bounding box center [25, 364] width 11 height 11
checkbox input "true"
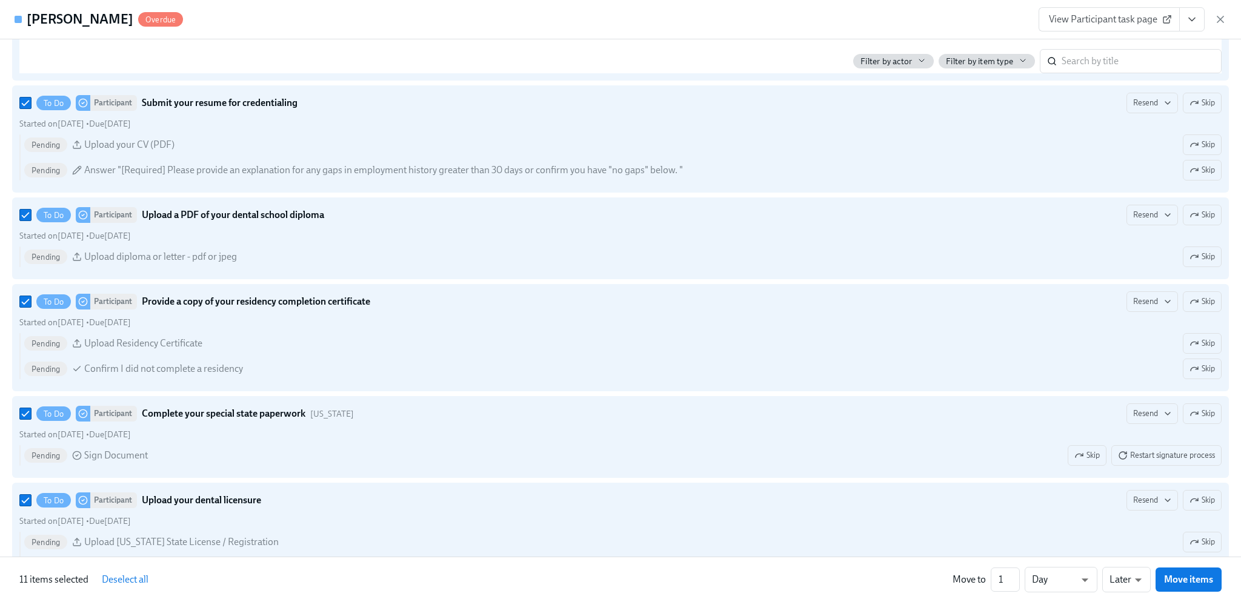
scroll to position [1757, 0]
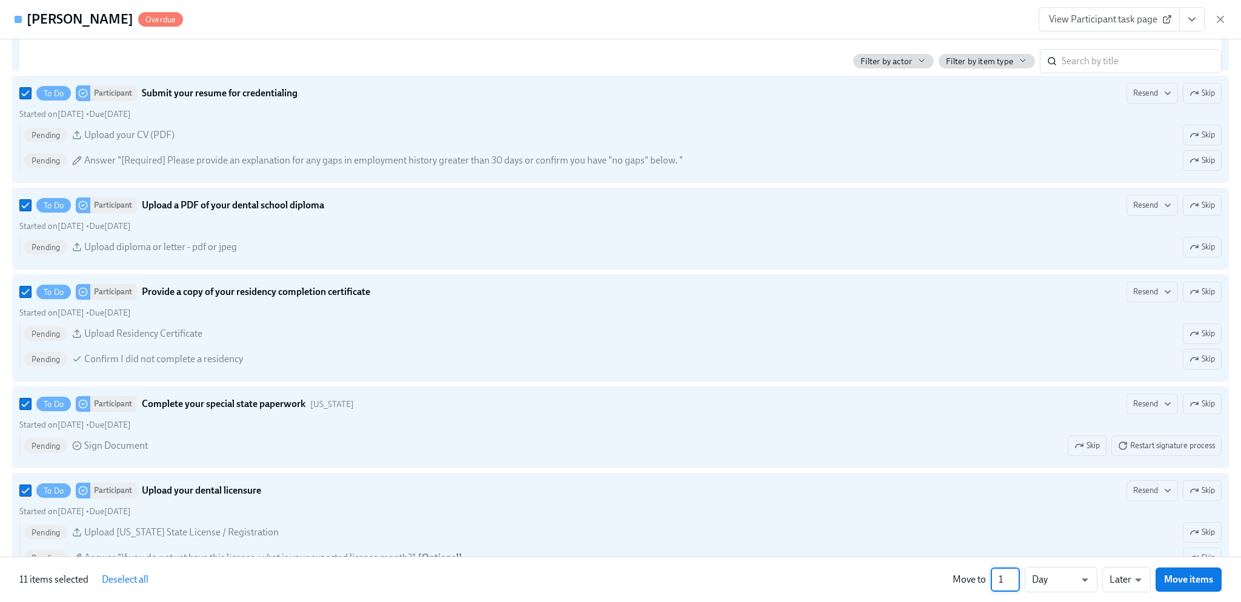
click at [1008, 581] on input "1" at bounding box center [1005, 580] width 29 height 24
click at [1013, 581] on input "1" at bounding box center [1005, 580] width 29 height 24
type input "2"
click at [1014, 576] on input "2" at bounding box center [1005, 580] width 29 height 24
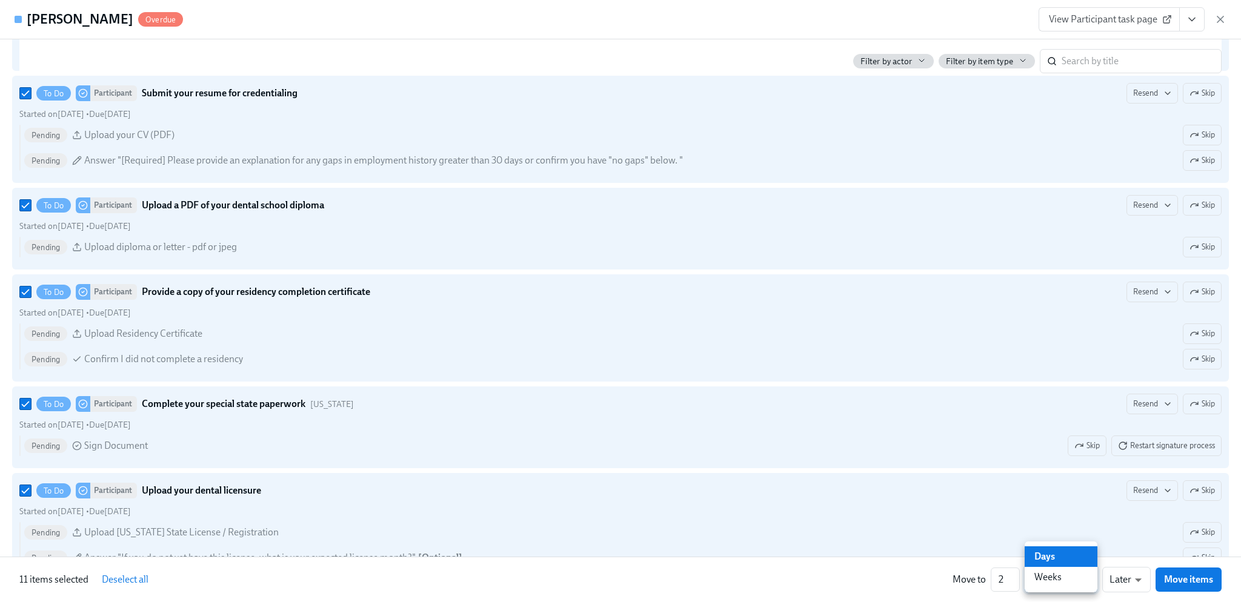
click at [1082, 581] on li "Weeks" at bounding box center [1061, 577] width 73 height 21
type input "w"
click at [1133, 561] on li "Earlier" at bounding box center [1126, 557] width 48 height 21
type input "earlier"
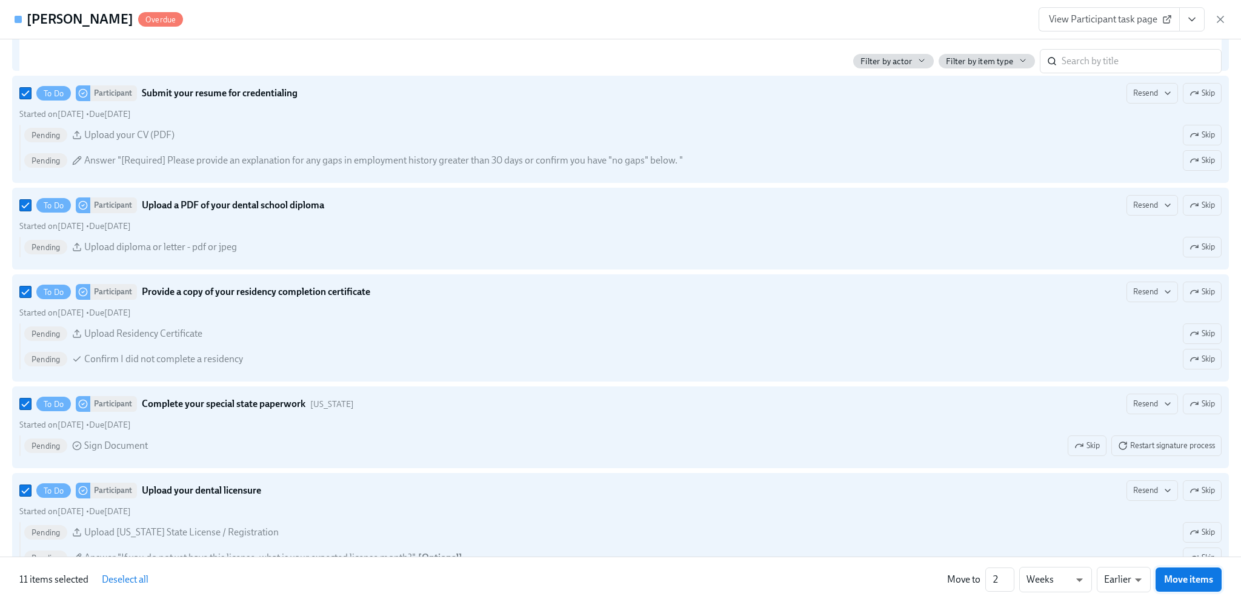
click at [1185, 579] on span "Move items" at bounding box center [1188, 580] width 49 height 12
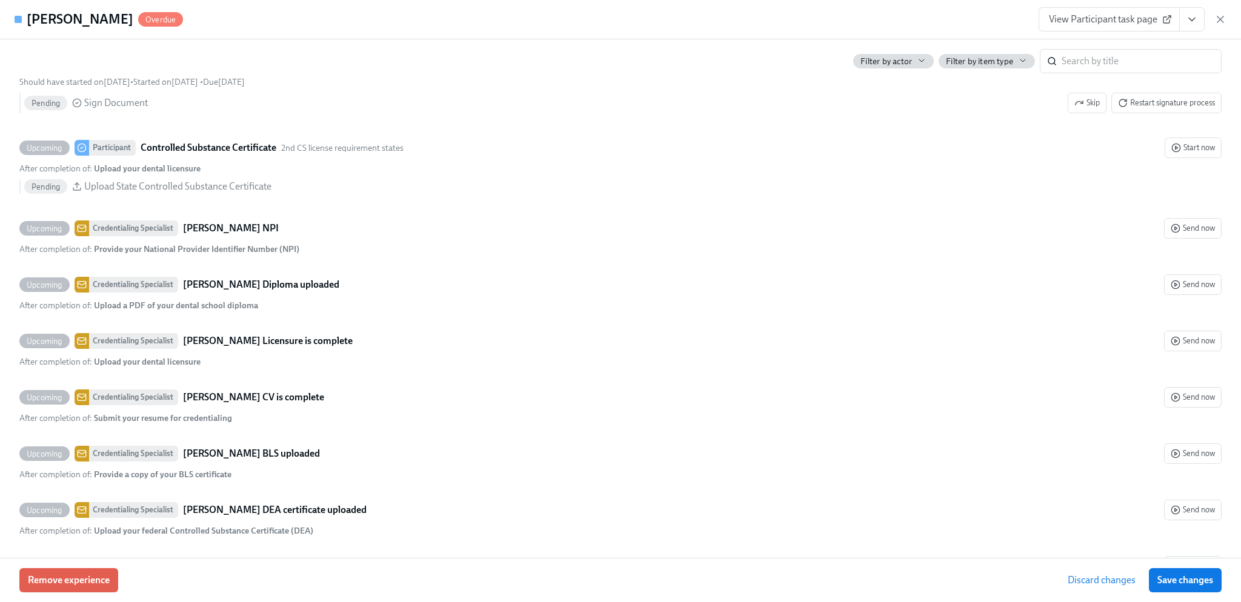
scroll to position [1528, 0]
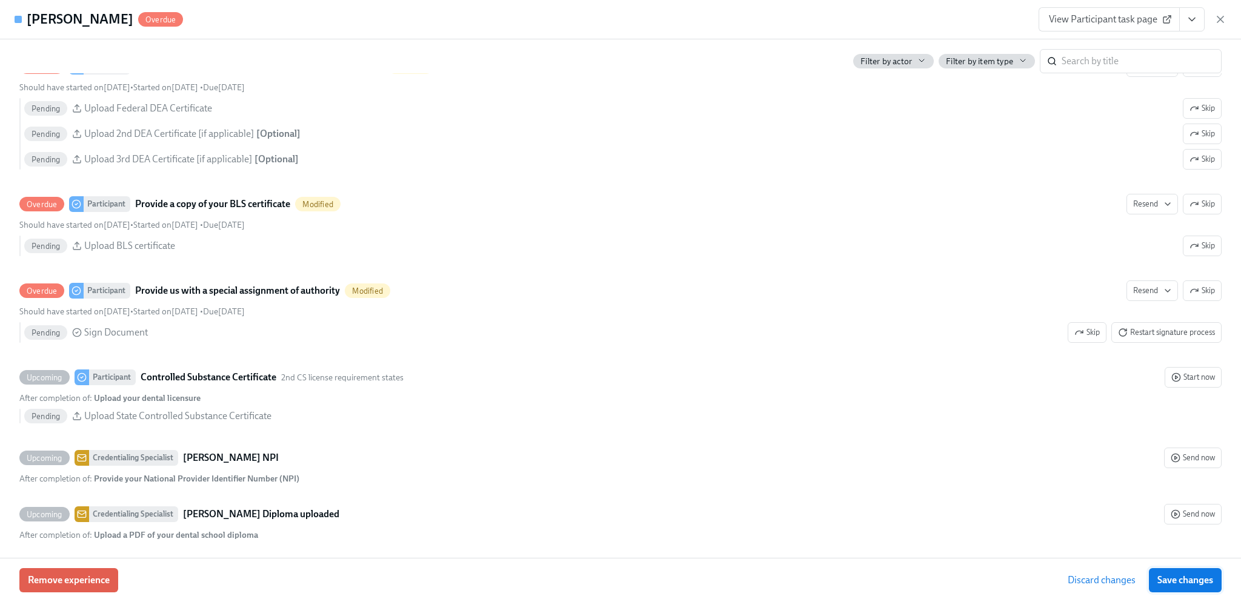
click at [1180, 575] on span "Save changes" at bounding box center [1185, 580] width 56 height 12
